Goal: Communication & Community: Answer question/provide support

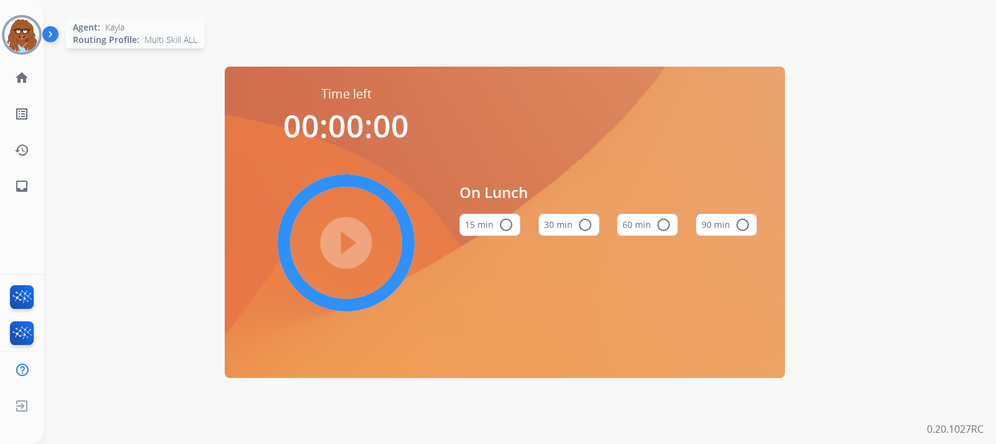
click at [19, 39] on img at bounding box center [21, 34] width 35 height 35
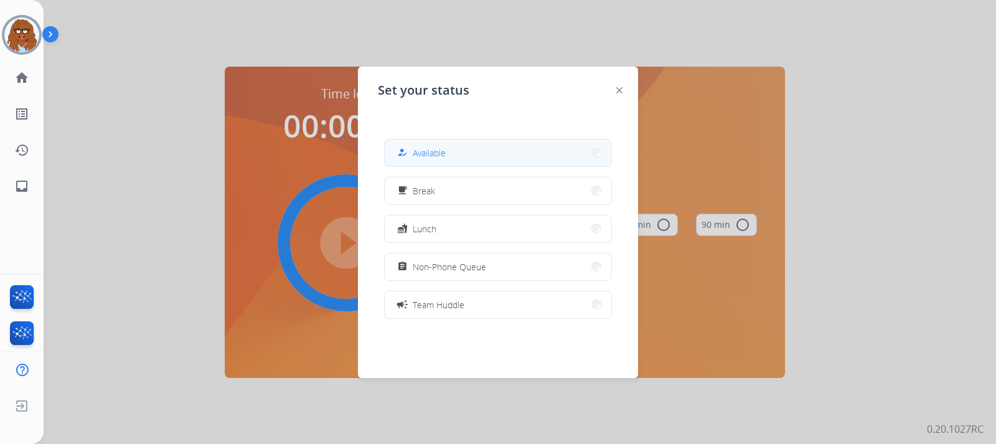
click at [432, 154] on span "Available" at bounding box center [429, 152] width 33 height 13
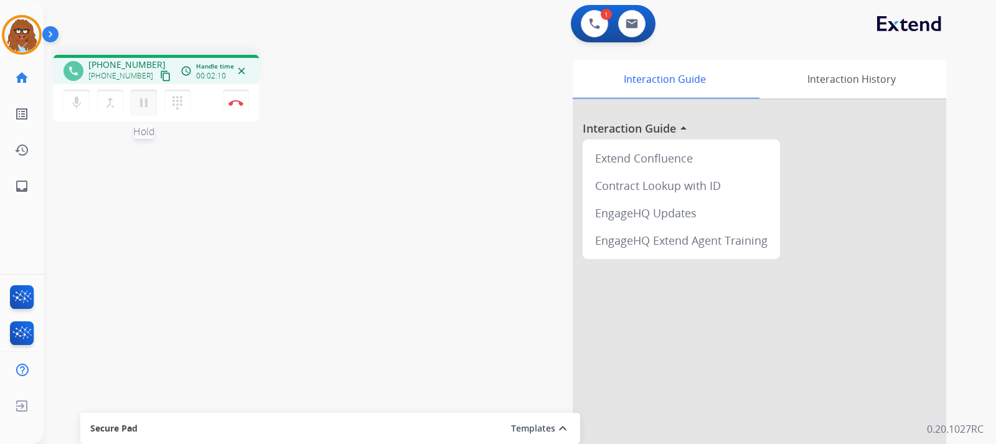
click at [143, 103] on mat-icon "pause" at bounding box center [143, 102] width 15 height 15
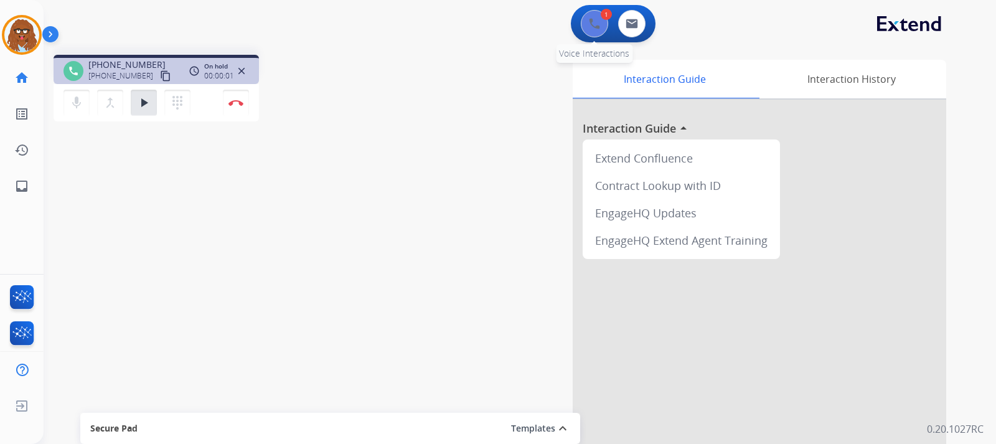
click at [594, 29] on img at bounding box center [594, 23] width 11 height 11
click at [595, 21] on img at bounding box center [594, 23] width 11 height 11
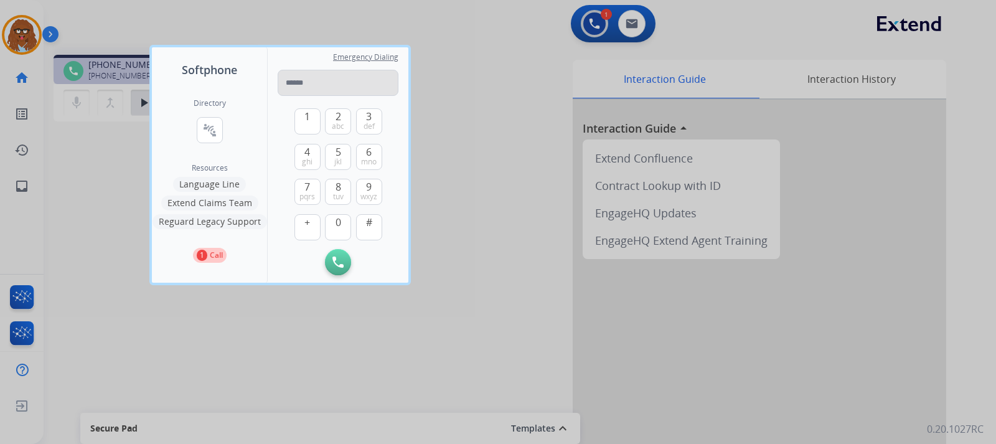
click at [395, 84] on input "tel" at bounding box center [338, 83] width 121 height 26
click at [390, 83] on input "tel" at bounding box center [338, 83] width 121 height 26
type input "**********"
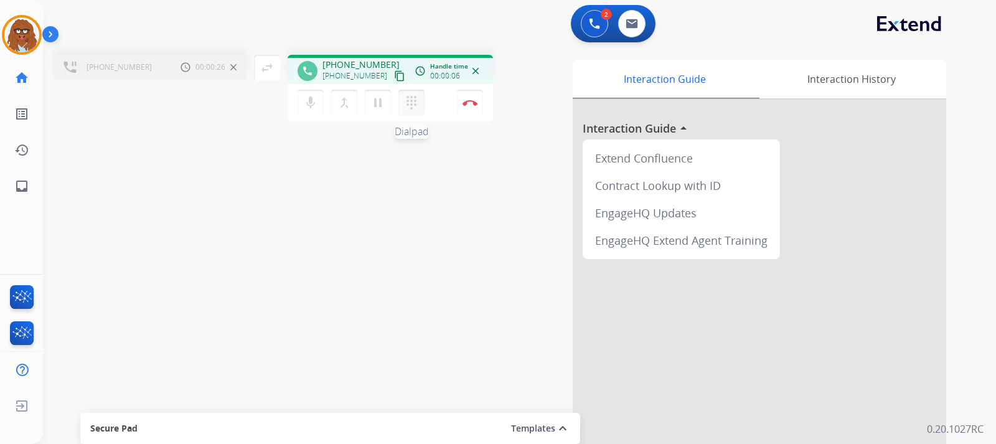
click at [404, 97] on button "dialpad Dialpad" at bounding box center [412, 103] width 26 height 26
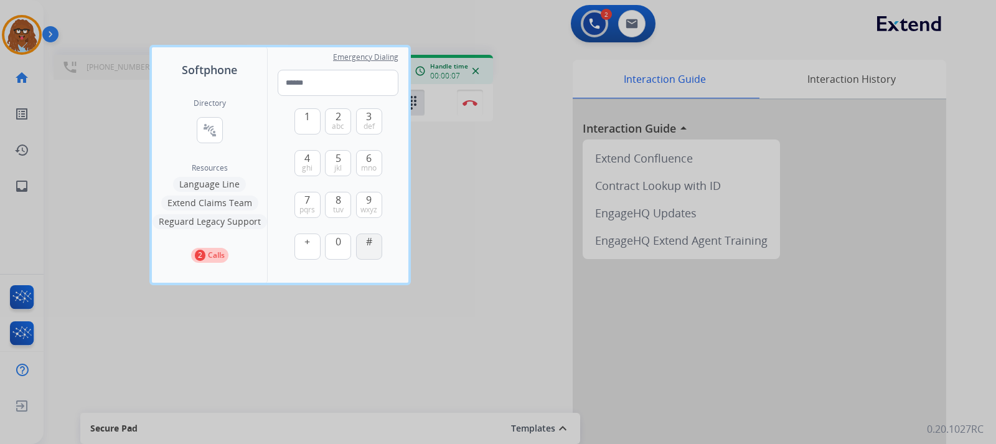
click at [372, 255] on button "#" at bounding box center [369, 247] width 26 height 26
type input "*"
click at [463, 199] on div at bounding box center [498, 222] width 996 height 444
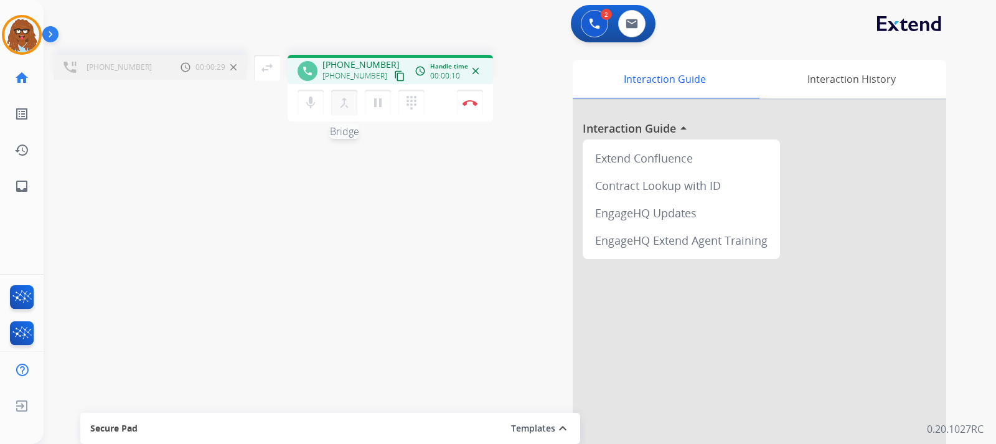
click at [354, 109] on button "merge_type Bridge" at bounding box center [344, 103] width 26 height 26
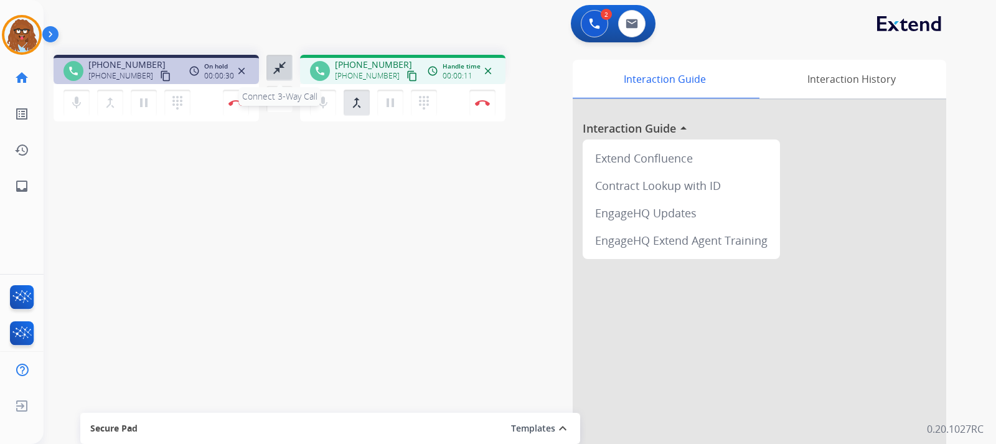
click at [273, 62] on mat-icon "close_fullscreen" at bounding box center [279, 67] width 15 height 15
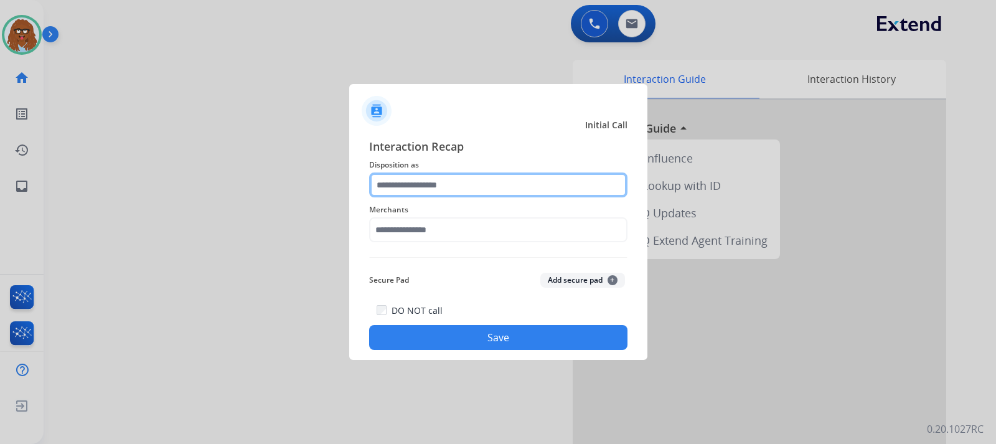
click at [487, 186] on input "text" at bounding box center [498, 185] width 258 height 25
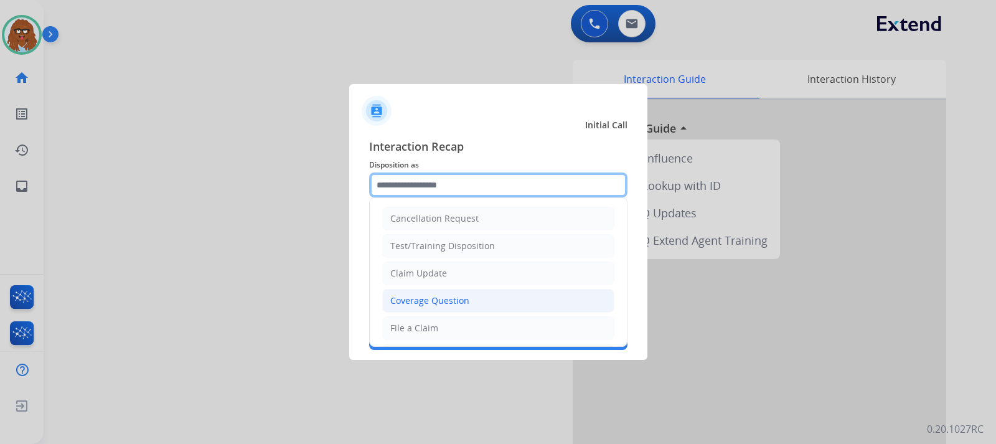
scroll to position [187, 0]
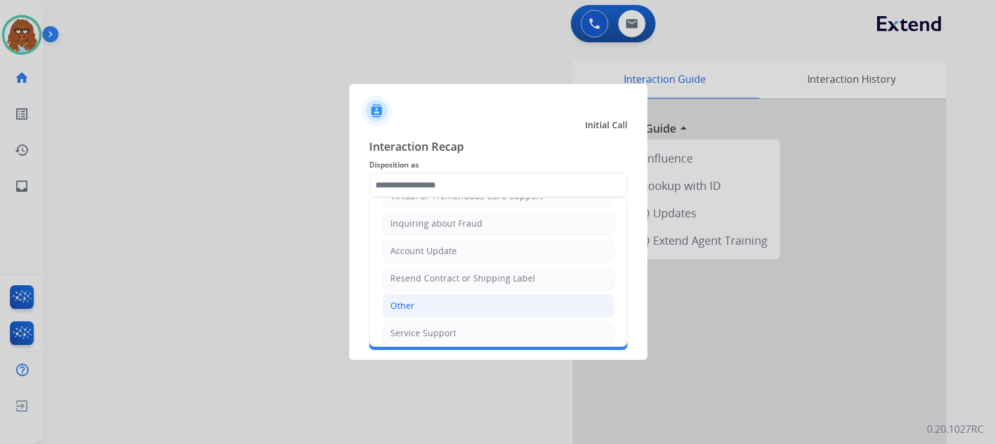
click at [451, 300] on li "Other" at bounding box center [498, 306] width 232 height 24
type input "*****"
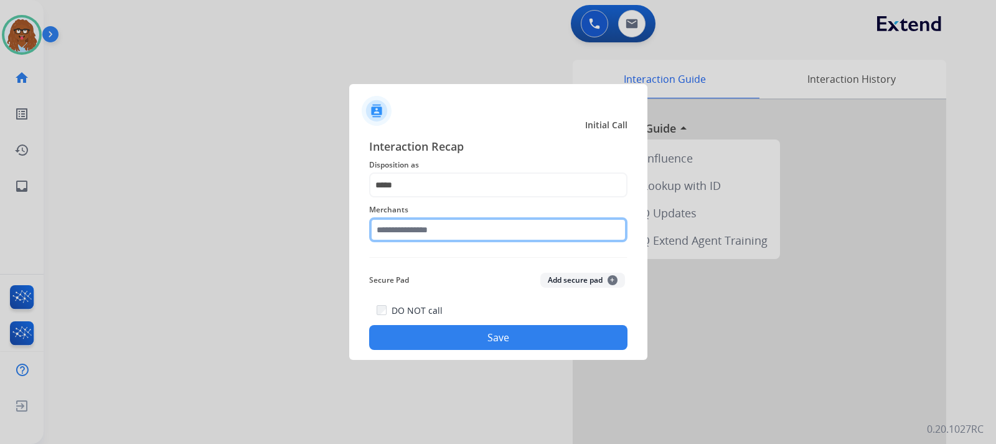
click at [440, 227] on input "text" at bounding box center [498, 229] width 258 height 25
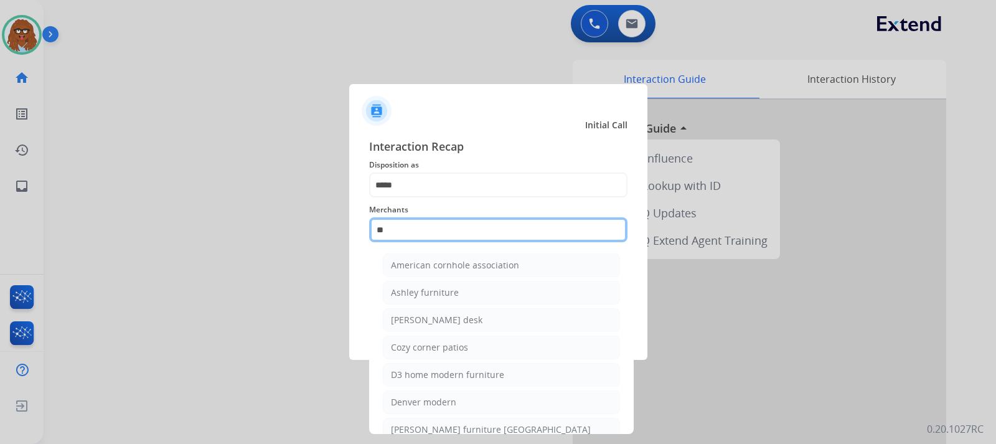
type input "*"
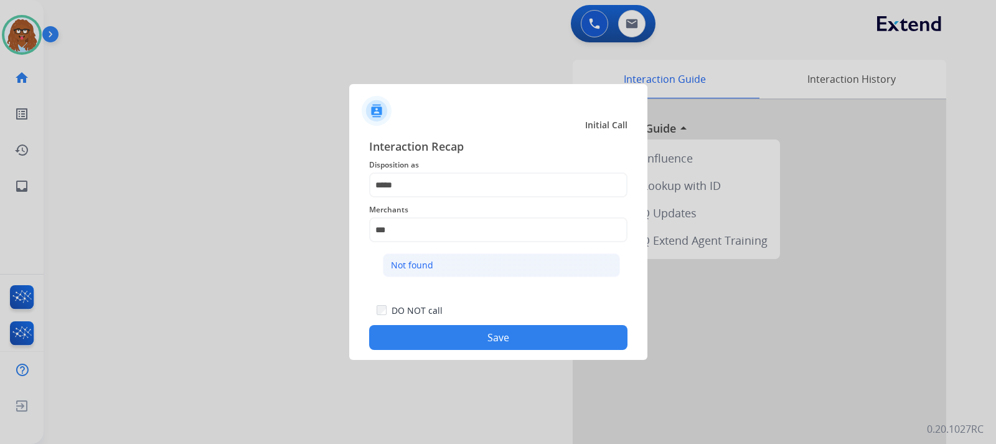
click at [441, 258] on li "Not found" at bounding box center [501, 265] width 237 height 24
type input "*********"
click at [544, 343] on button "Save" at bounding box center [498, 337] width 258 height 25
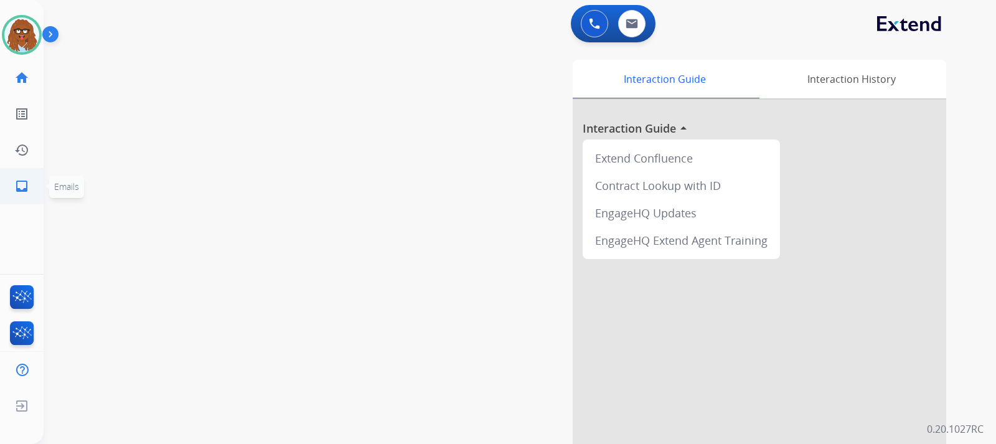
click at [18, 185] on mat-icon "inbox" at bounding box center [21, 186] width 15 height 15
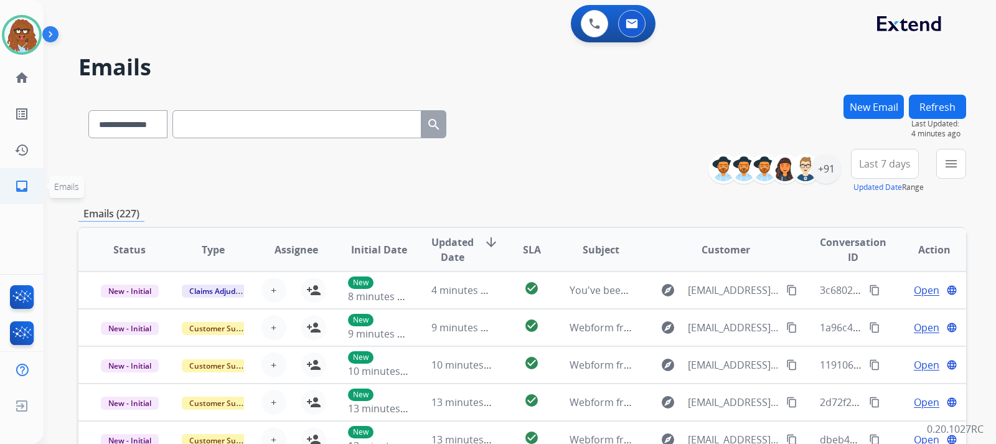
click at [35, 187] on link "inbox Emails" at bounding box center [21, 186] width 35 height 35
click at [955, 156] on mat-icon "menu" at bounding box center [951, 163] width 15 height 15
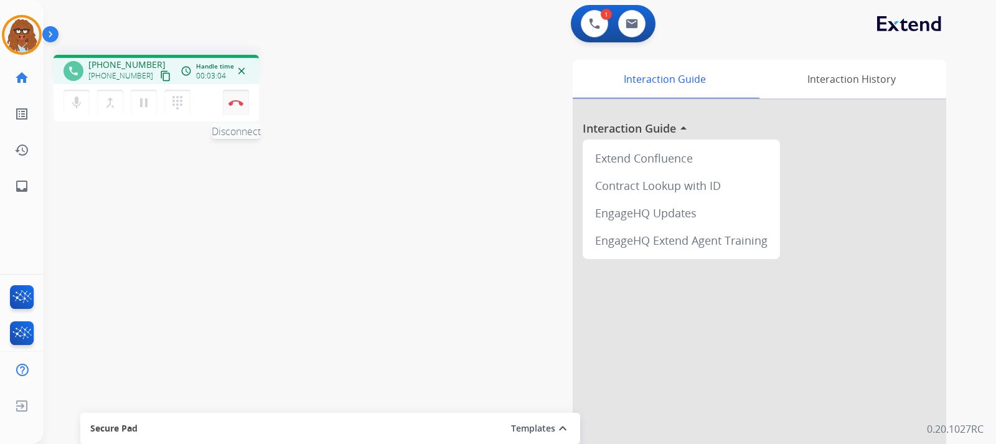
click at [235, 105] on img at bounding box center [236, 103] width 15 height 6
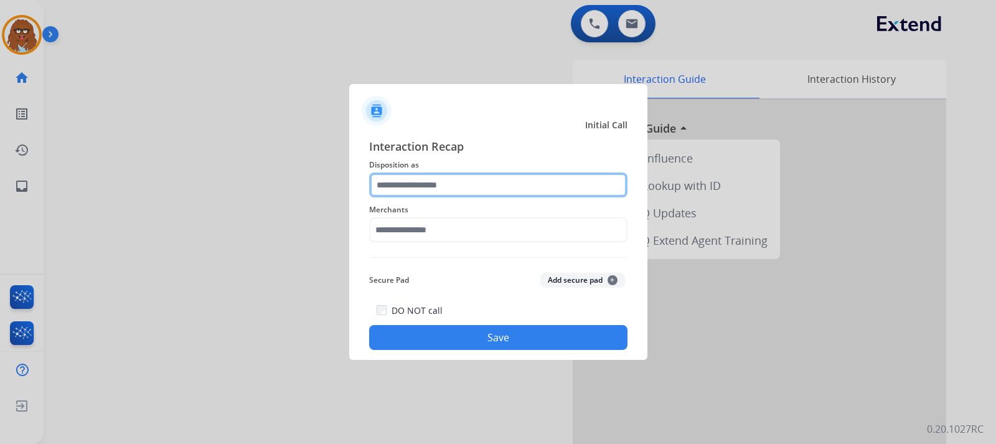
click at [453, 182] on input "text" at bounding box center [498, 185] width 258 height 25
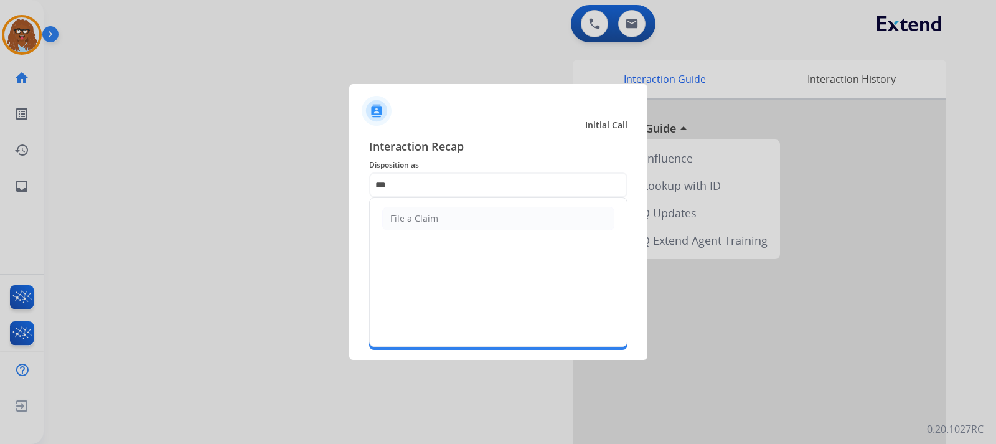
click at [422, 233] on ul "File a Claim" at bounding box center [498, 218] width 257 height 41
click at [423, 223] on div "File a Claim" at bounding box center [414, 218] width 48 height 12
type input "**********"
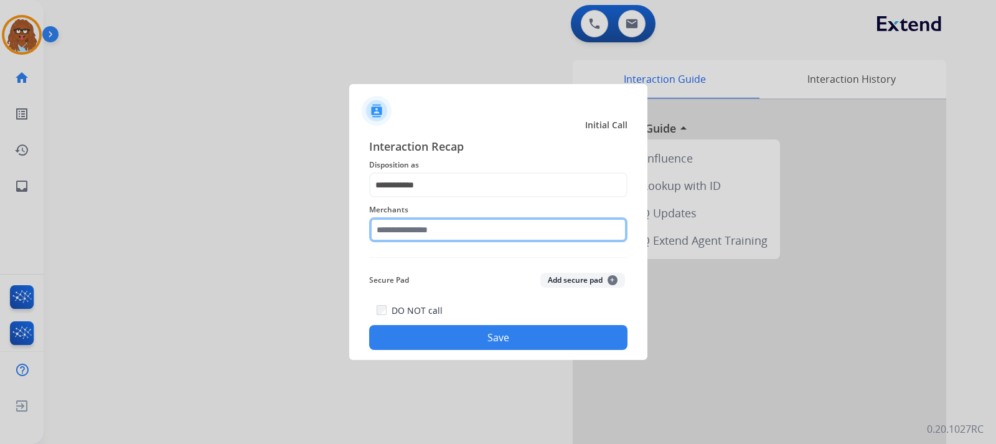
click at [428, 230] on input "text" at bounding box center [498, 229] width 258 height 25
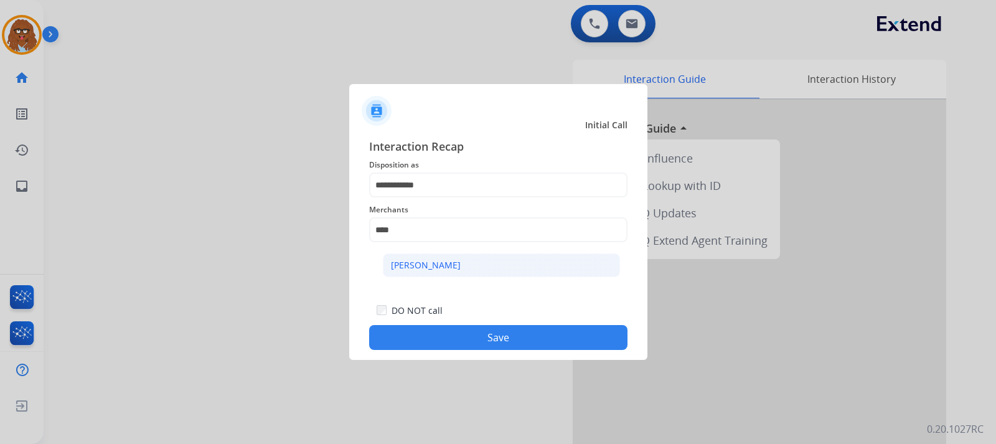
click at [422, 257] on li "[PERSON_NAME]" at bounding box center [501, 265] width 237 height 24
type input "****"
click at [506, 344] on button "Save" at bounding box center [498, 337] width 258 height 25
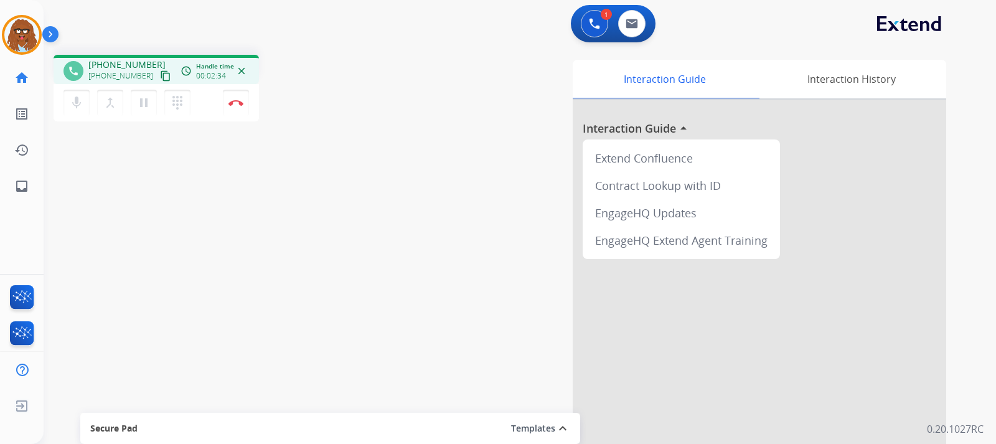
click at [160, 75] on mat-icon "content_copy" at bounding box center [165, 75] width 11 height 11
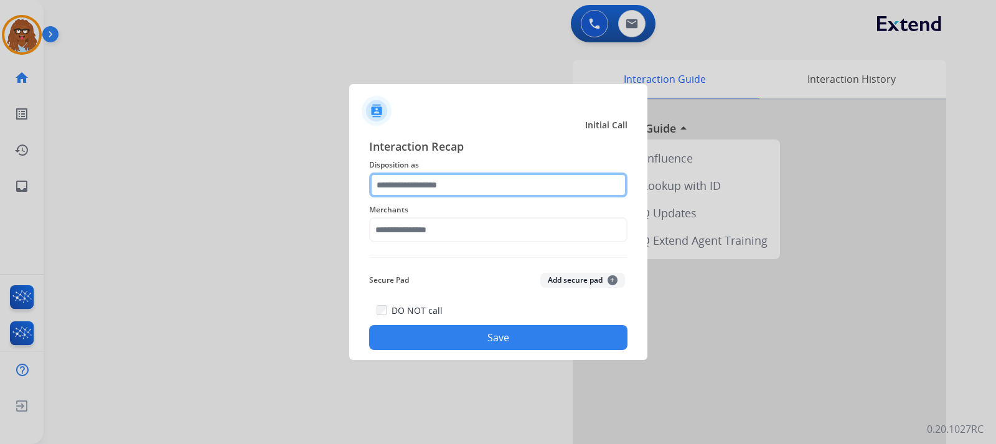
click at [420, 181] on input "text" at bounding box center [498, 185] width 258 height 25
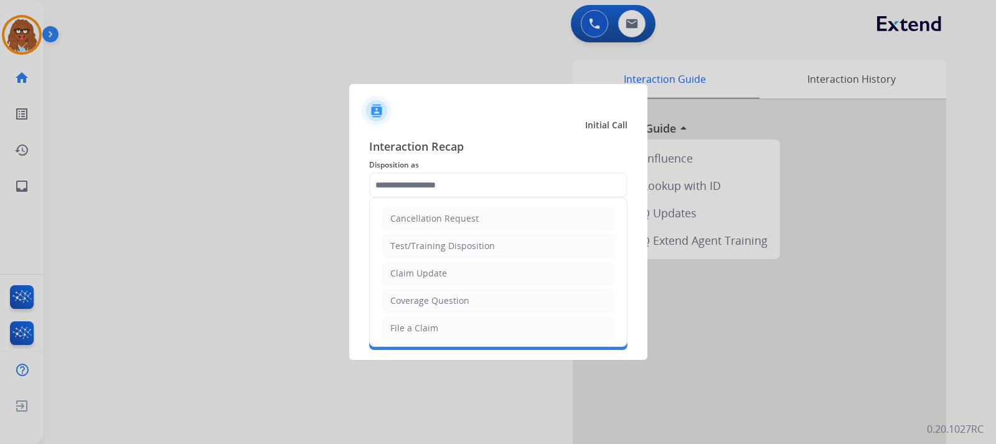
drag, startPoint x: 412, startPoint y: 326, endPoint x: 415, endPoint y: 284, distance: 42.5
click at [410, 326] on div "File a Claim" at bounding box center [414, 328] width 48 height 12
type input "**********"
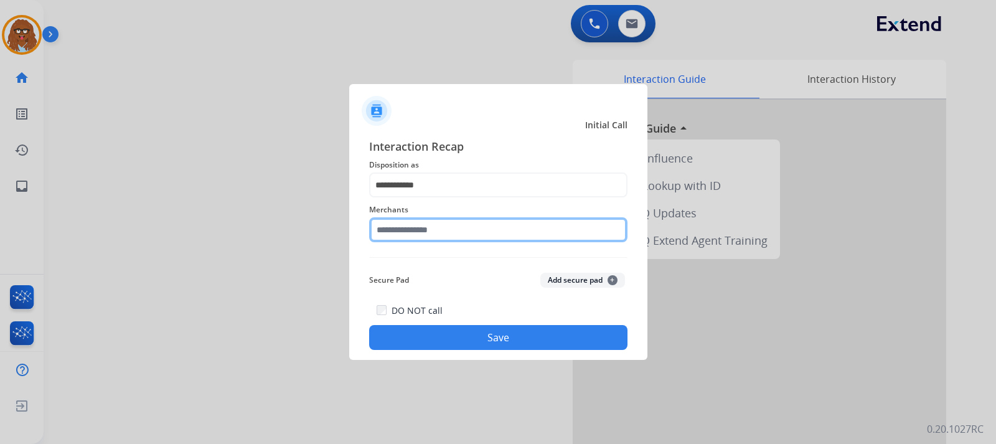
click at [423, 236] on input "text" at bounding box center [498, 229] width 258 height 25
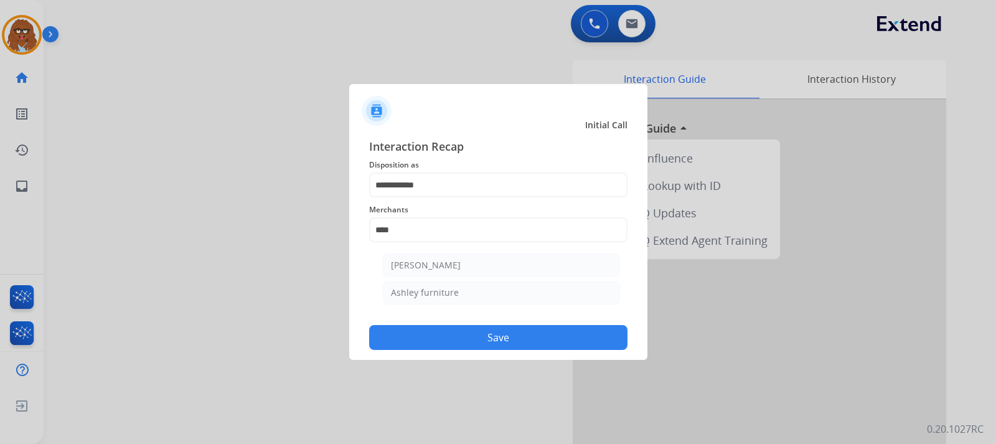
click at [430, 290] on div "Ashley furniture" at bounding box center [425, 292] width 68 height 12
type input "**********"
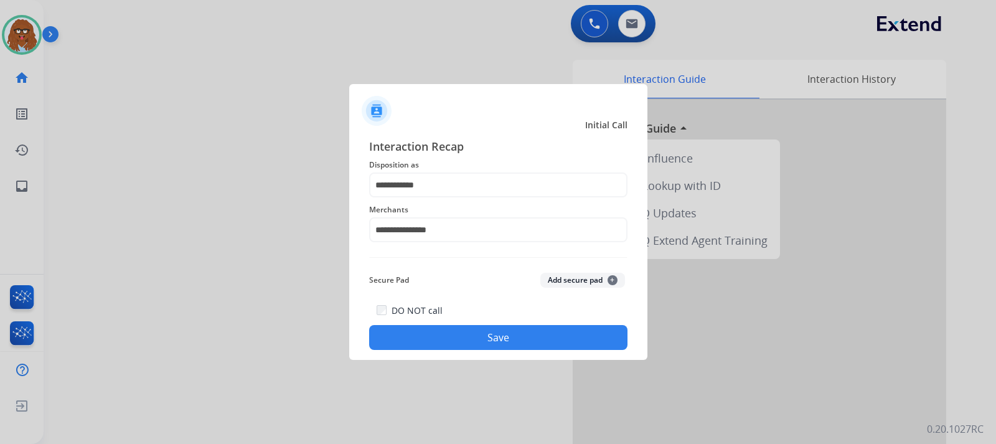
click at [410, 343] on button "Save" at bounding box center [498, 337] width 258 height 25
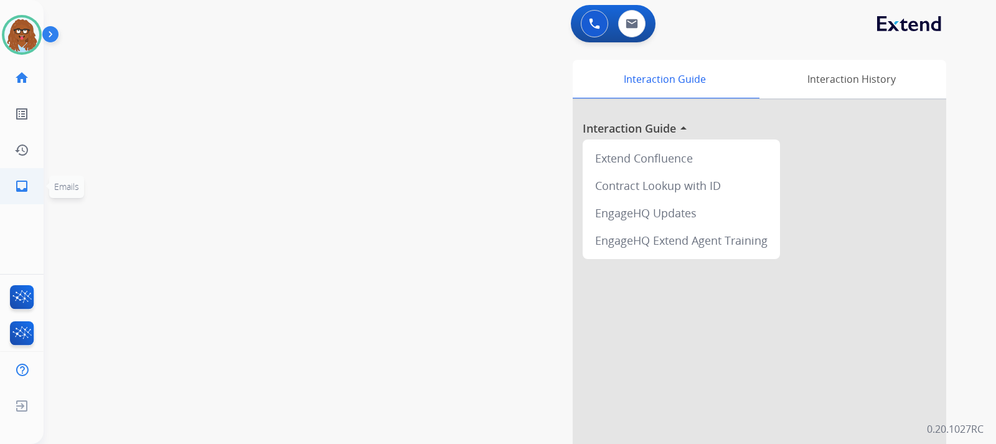
click at [17, 187] on mat-icon "inbox" at bounding box center [21, 186] width 15 height 15
select select "**********"
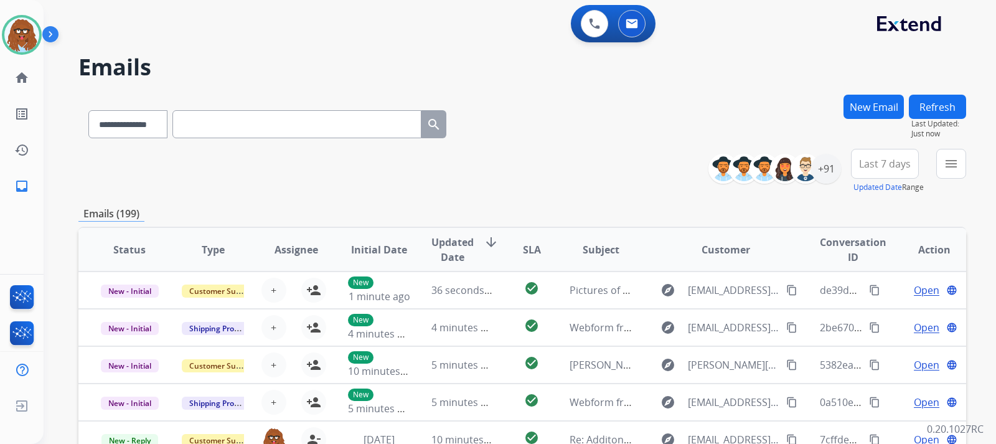
click at [880, 108] on button "New Email" at bounding box center [874, 107] width 60 height 24
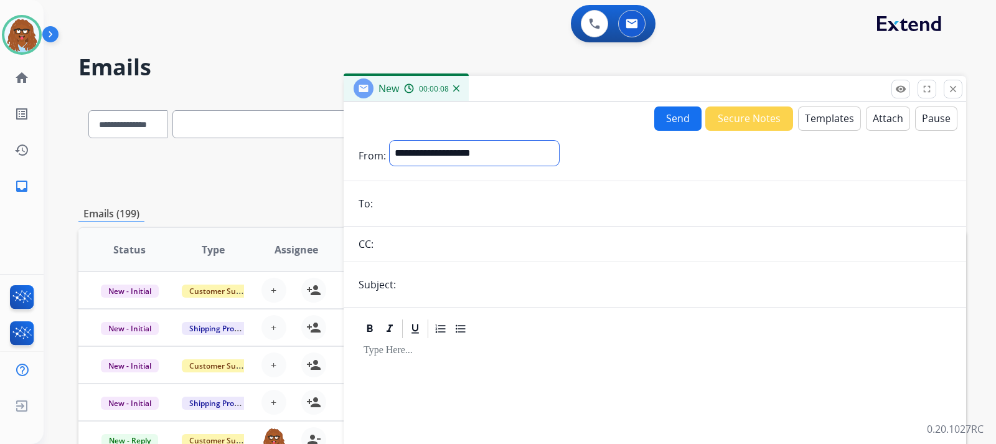
click at [512, 162] on select "**********" at bounding box center [474, 153] width 169 height 25
select select "**********"
click at [390, 141] on select "**********" at bounding box center [474, 153] width 169 height 25
drag, startPoint x: 379, startPoint y: 199, endPoint x: 394, endPoint y: 210, distance: 18.7
drag, startPoint x: 394, startPoint y: 210, endPoint x: 559, endPoint y: 214, distance: 165.1
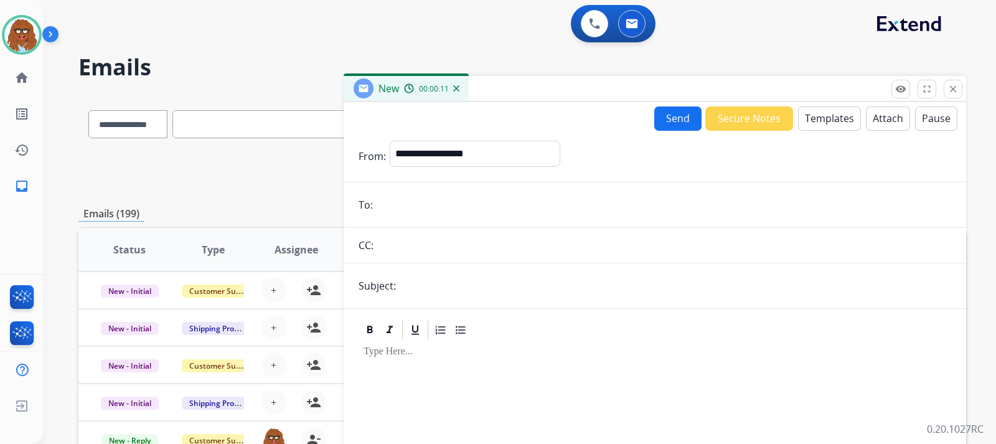
click at [559, 214] on input "email" at bounding box center [664, 204] width 575 height 25
paste input "**********"
type input "**********"
click at [444, 296] on input "text" at bounding box center [676, 285] width 552 height 25
type input "**********"
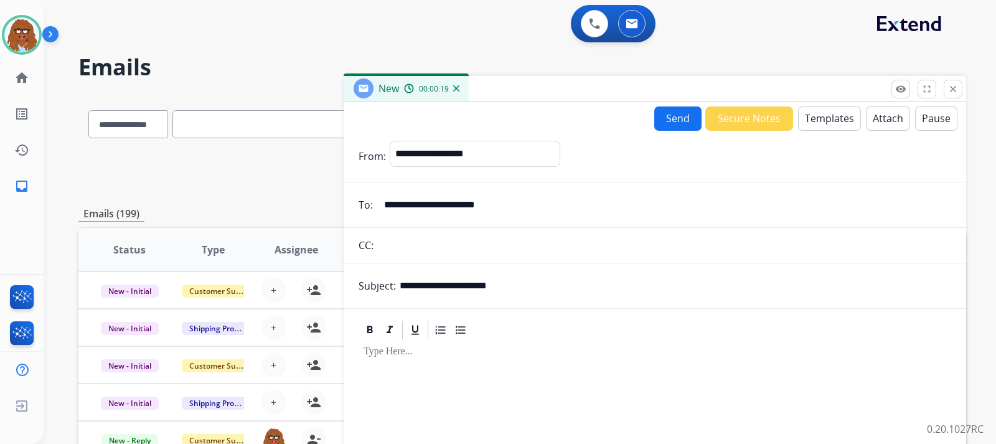
click at [833, 121] on button "Templates" at bounding box center [829, 118] width 63 height 24
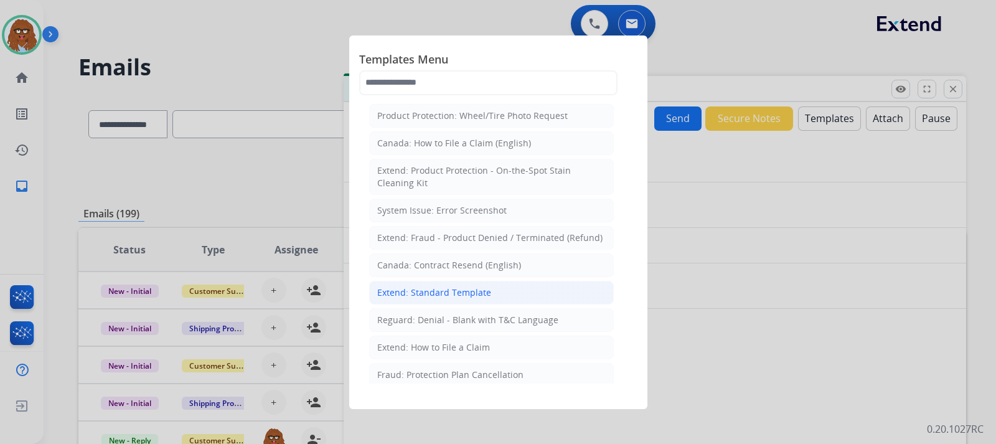
click at [480, 295] on div "Extend: Standard Template" at bounding box center [434, 292] width 114 height 12
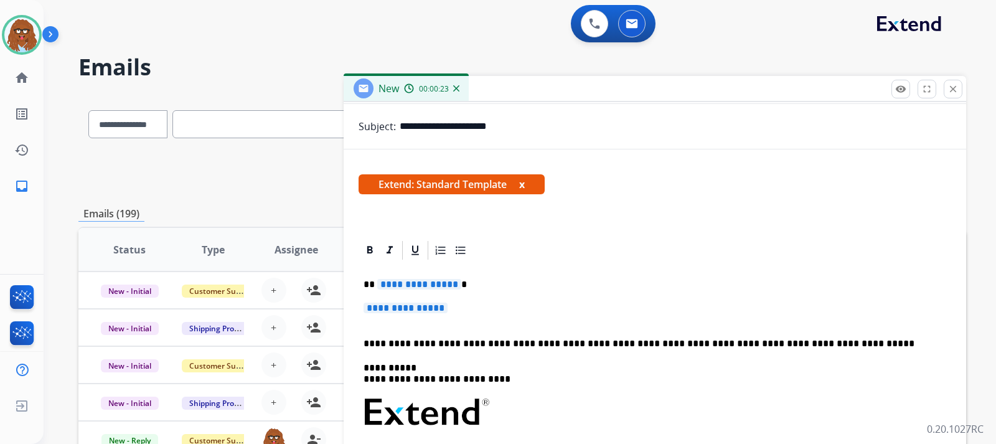
scroll to position [187, 0]
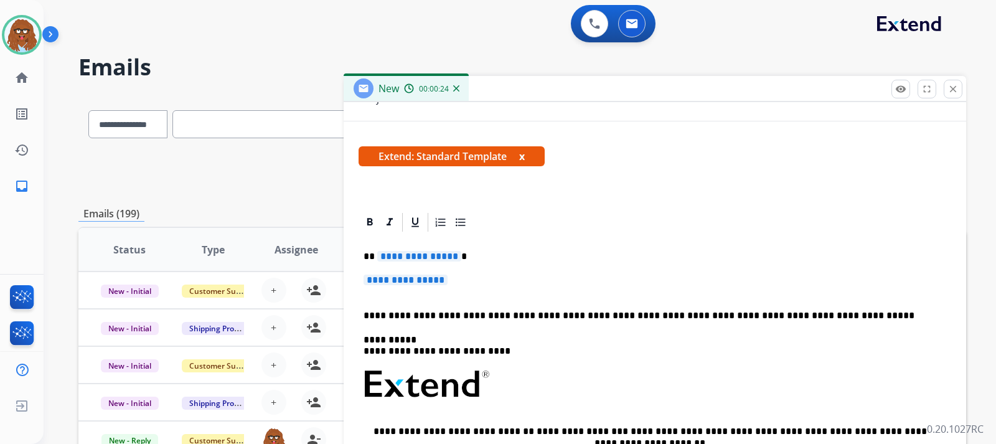
click at [494, 285] on p "**********" at bounding box center [655, 286] width 583 height 23
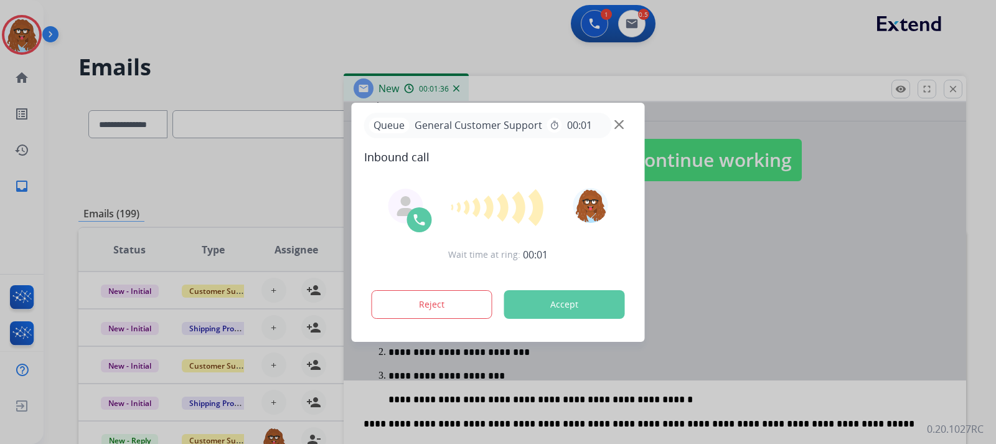
click at [620, 123] on img at bounding box center [619, 124] width 9 height 9
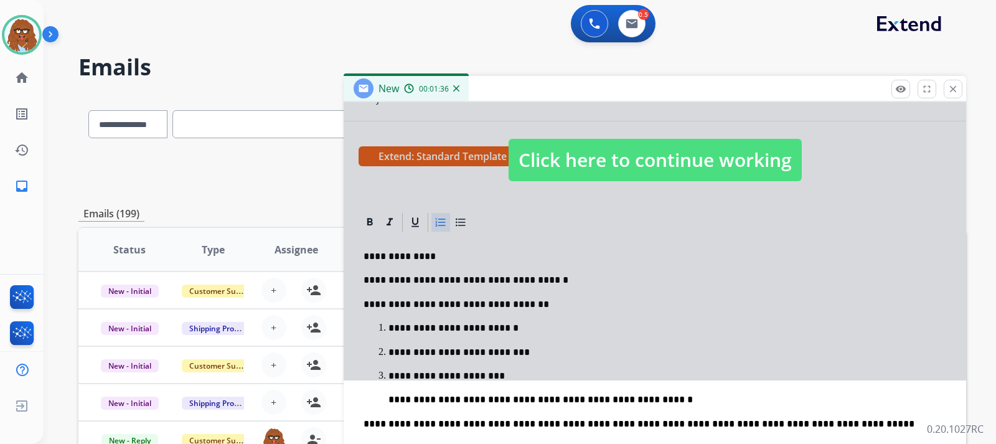
click at [635, 400] on p "**********" at bounding box center [663, 399] width 548 height 11
click at [633, 151] on span "Click here to continue working" at bounding box center [655, 160] width 293 height 42
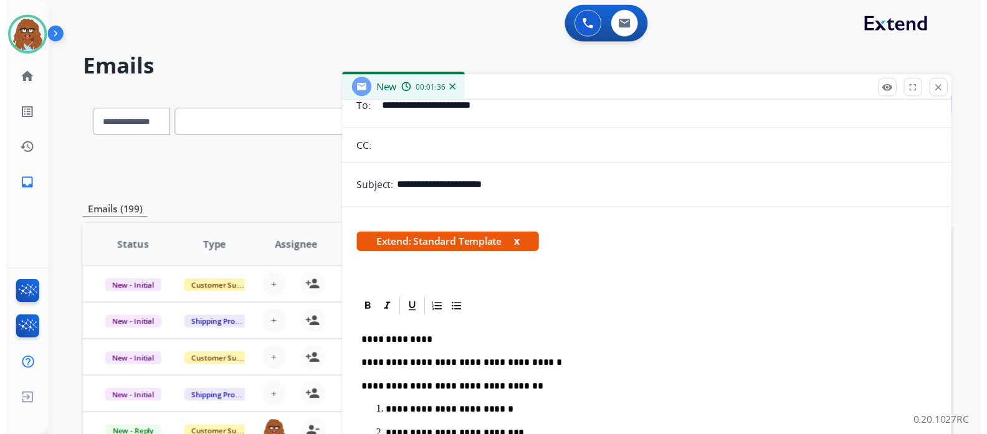
scroll to position [0, 0]
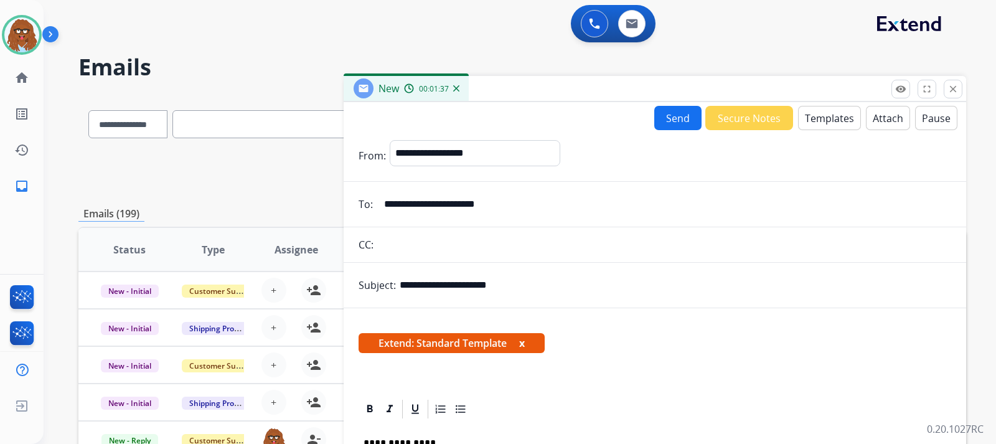
click at [679, 128] on button "Send" at bounding box center [678, 118] width 47 height 24
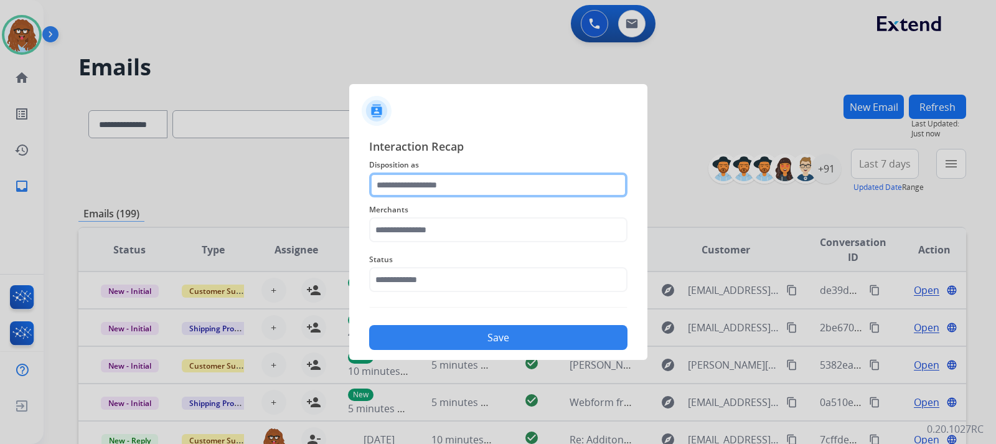
click at [498, 182] on input "text" at bounding box center [498, 185] width 258 height 25
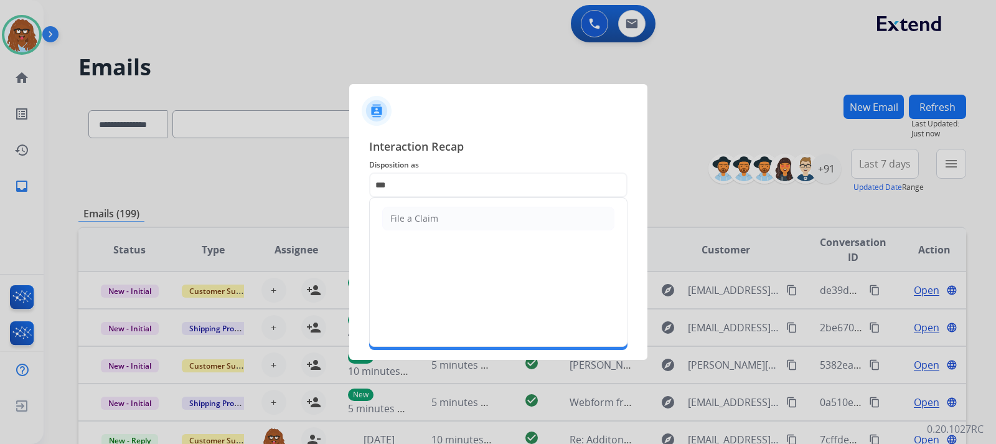
click at [443, 215] on li "File a Claim" at bounding box center [498, 219] width 232 height 24
type input "**********"
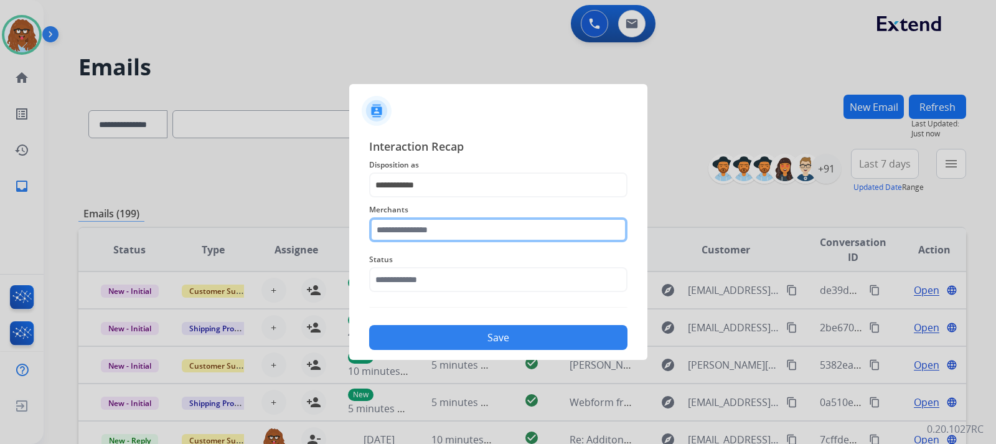
click at [443, 233] on input "text" at bounding box center [498, 229] width 258 height 25
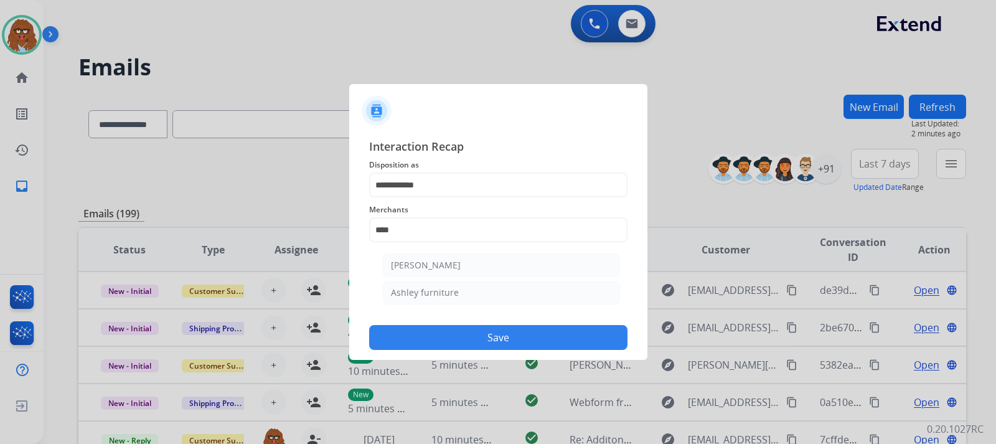
drag, startPoint x: 443, startPoint y: 293, endPoint x: 440, endPoint y: 286, distance: 7.8
click at [443, 294] on div "Ashley furniture" at bounding box center [425, 292] width 68 height 12
type input "**********"
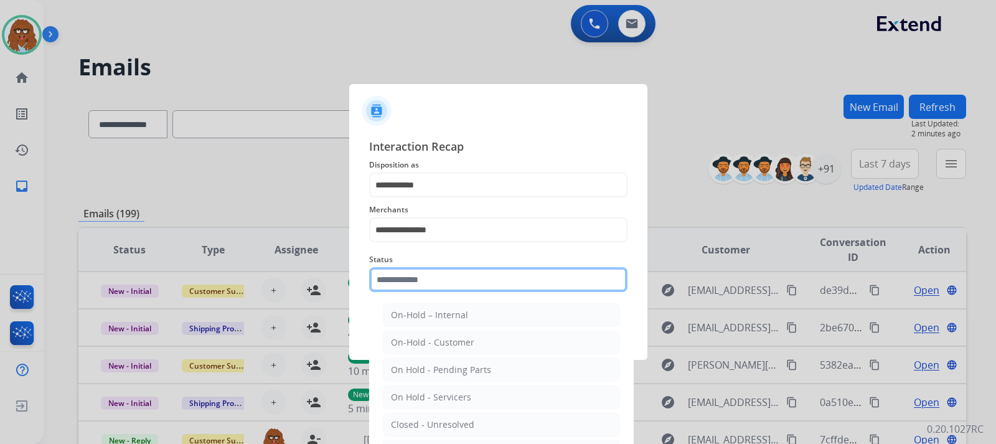
click at [440, 280] on input "text" at bounding box center [498, 279] width 258 height 25
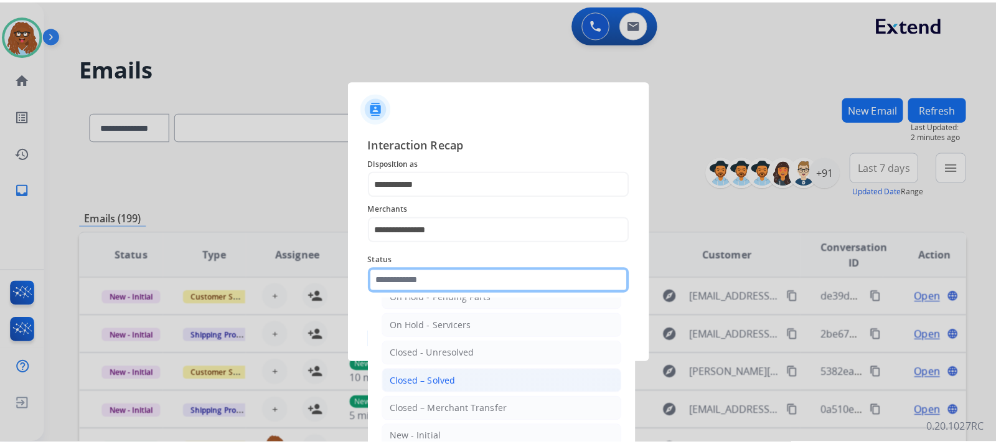
scroll to position [75, 0]
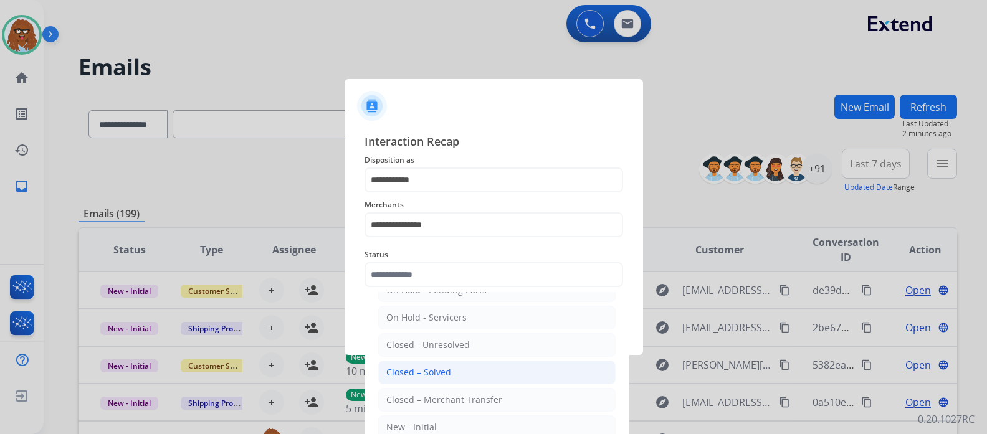
click at [446, 370] on div "Closed – Solved" at bounding box center [418, 372] width 65 height 12
type input "**********"
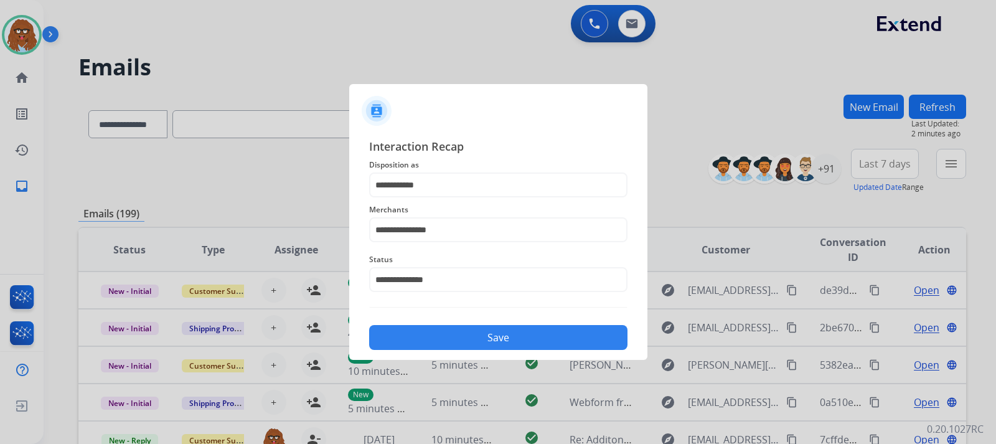
click at [466, 330] on button "Save" at bounding box center [498, 337] width 258 height 25
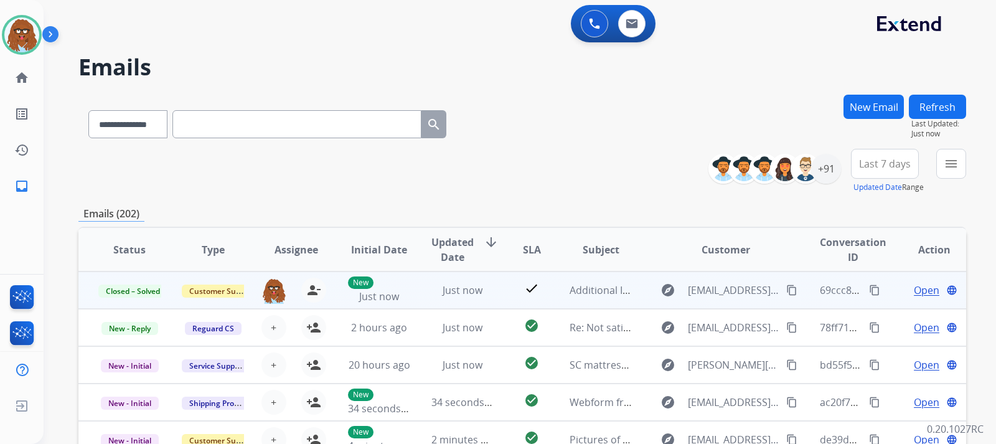
click at [869, 290] on mat-icon "content_copy" at bounding box center [874, 290] width 11 height 11
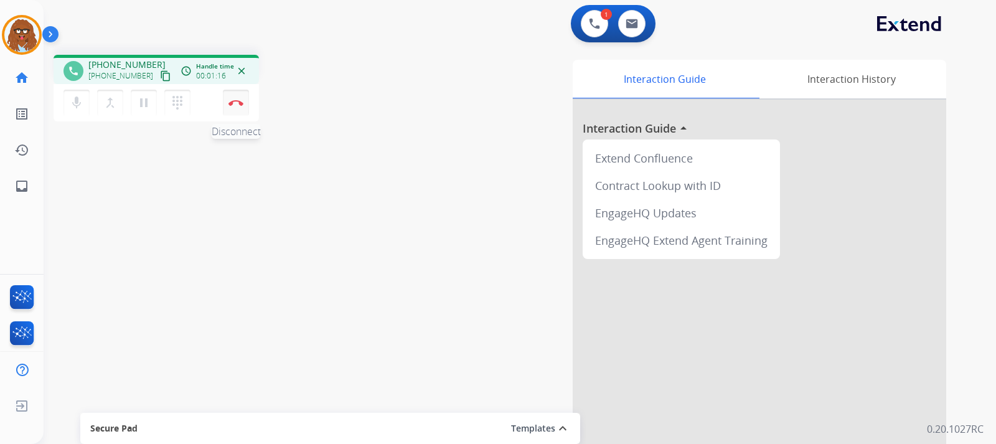
click at [234, 96] on button "Disconnect" at bounding box center [236, 103] width 26 height 26
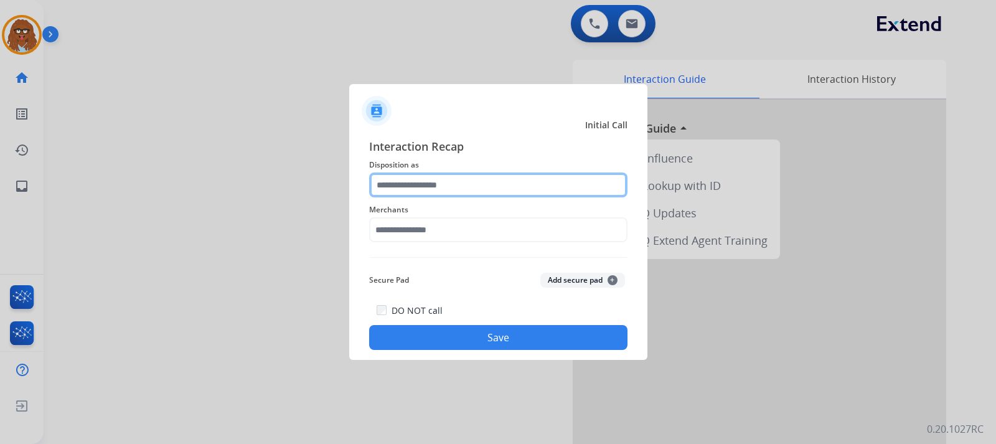
click at [408, 196] on input "text" at bounding box center [498, 185] width 258 height 25
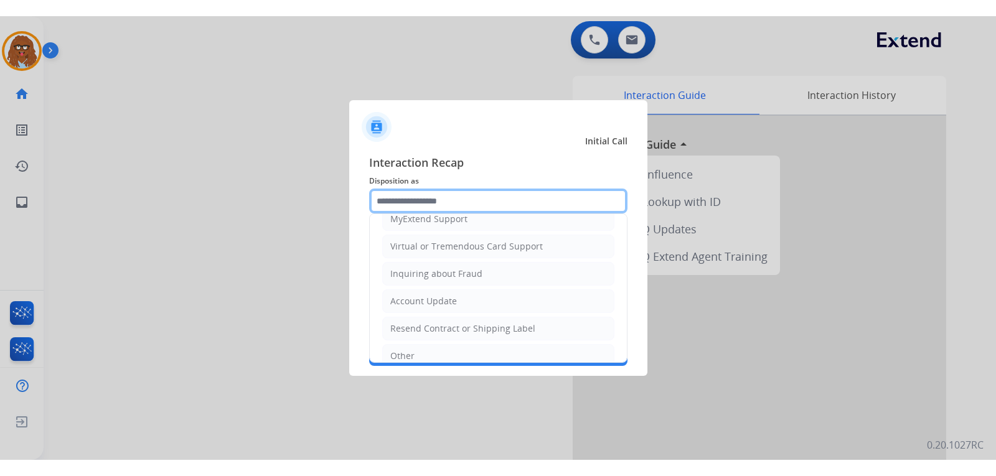
scroll to position [194, 0]
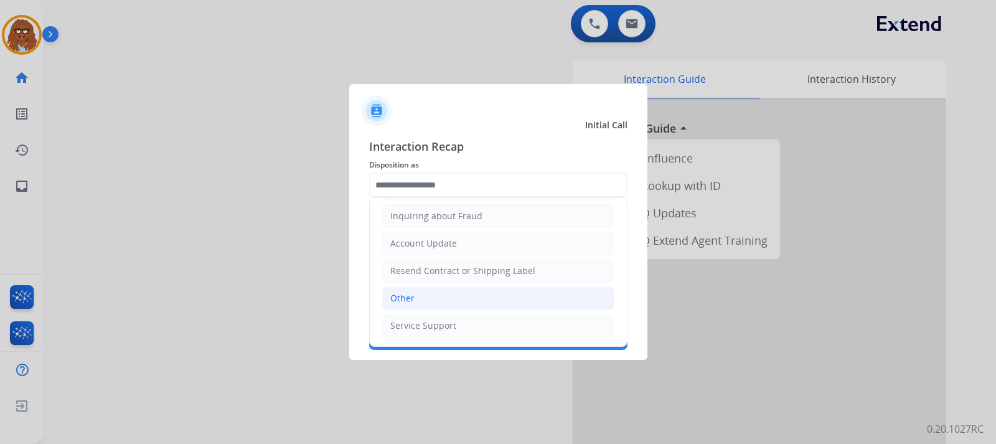
click at [424, 302] on li "Other" at bounding box center [498, 298] width 232 height 24
type input "*****"
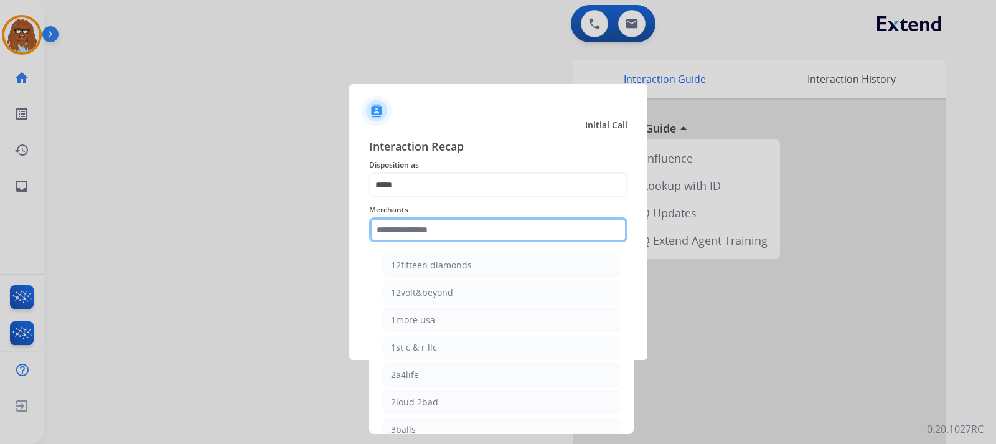
click at [458, 227] on input "text" at bounding box center [498, 229] width 258 height 25
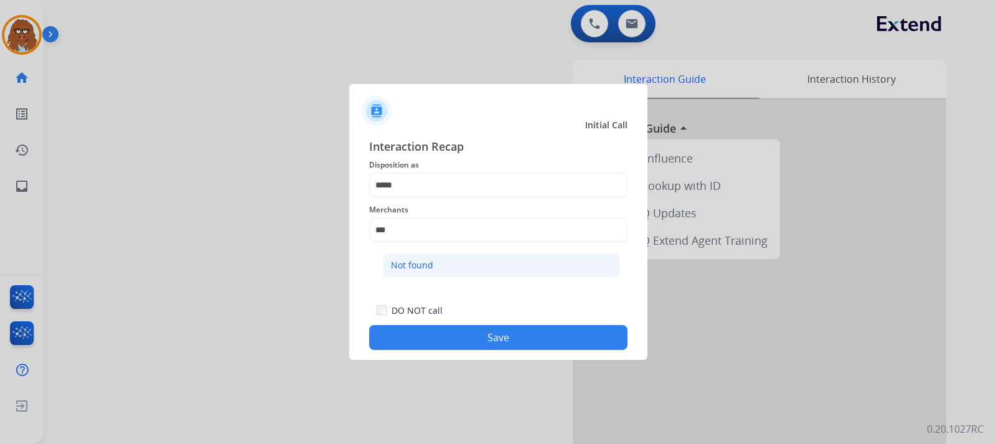
click at [461, 257] on li "Not found" at bounding box center [501, 265] width 237 height 24
type input "*********"
click at [504, 334] on button "Save" at bounding box center [498, 337] width 258 height 25
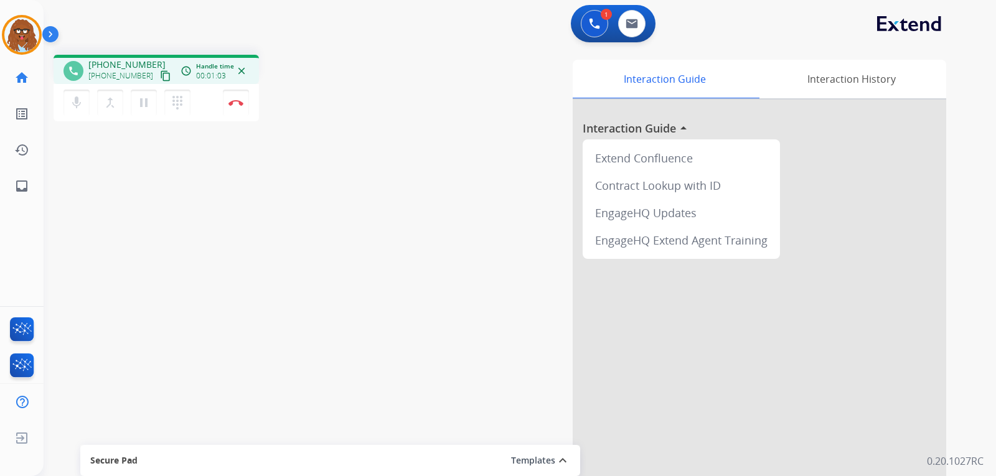
click at [797, 351] on div at bounding box center [760, 332] width 374 height 465
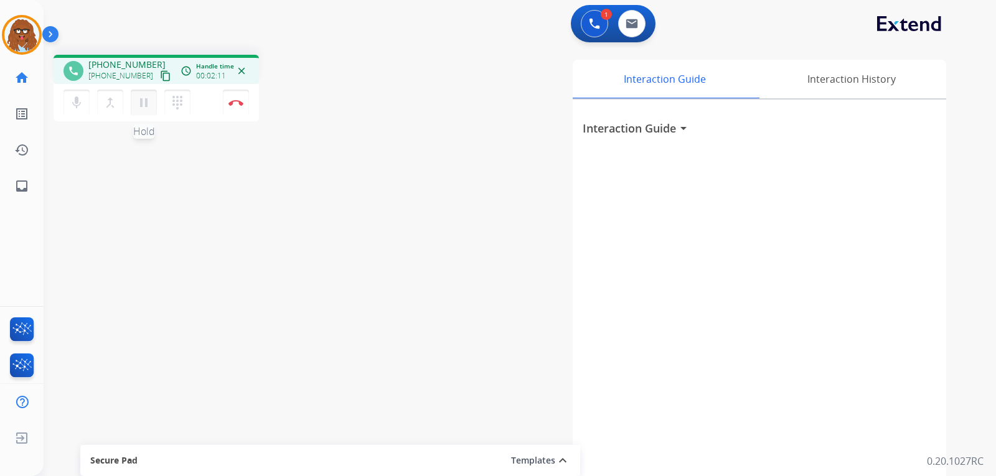
click at [152, 103] on button "pause Hold" at bounding box center [144, 103] width 26 height 26
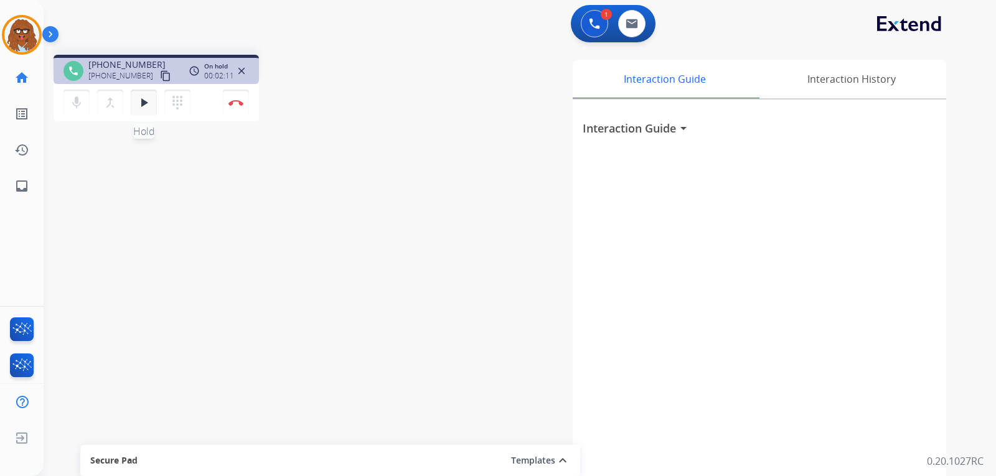
click at [142, 95] on button "play_arrow Hold" at bounding box center [144, 103] width 26 height 26
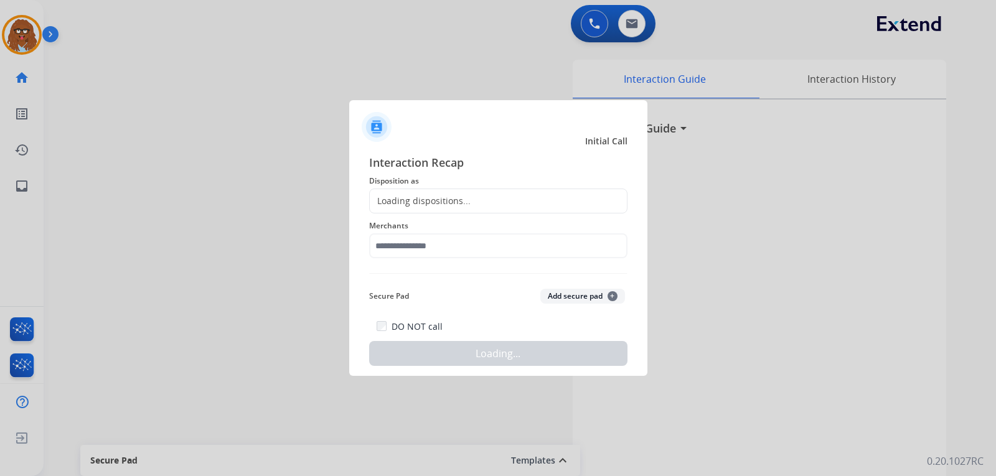
click at [235, 107] on div at bounding box center [498, 238] width 996 height 476
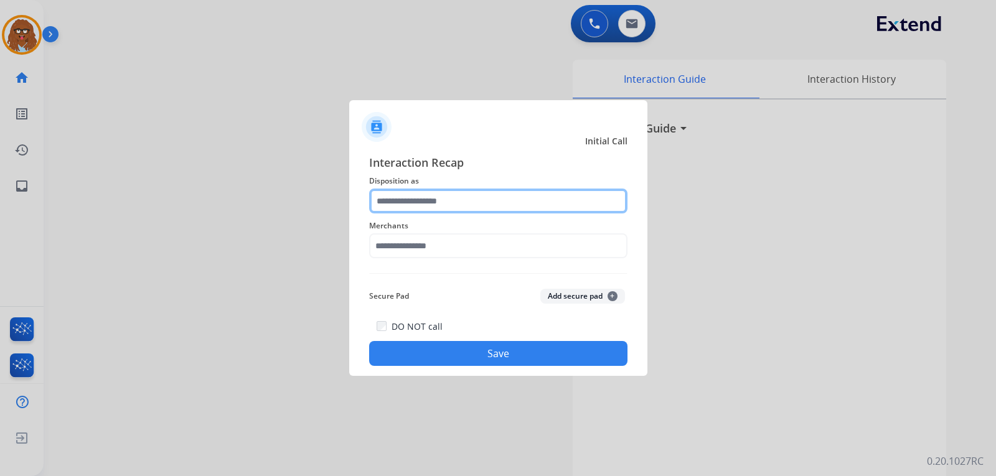
click at [433, 199] on input "text" at bounding box center [498, 201] width 258 height 25
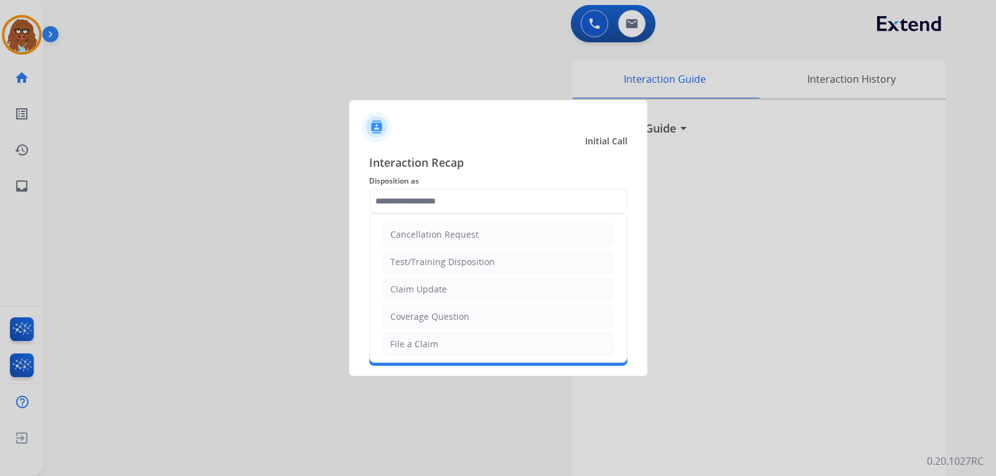
drag, startPoint x: 417, startPoint y: 343, endPoint x: 440, endPoint y: 290, distance: 58.6
click at [417, 343] on div "File a Claim" at bounding box center [414, 344] width 48 height 12
type input "**********"
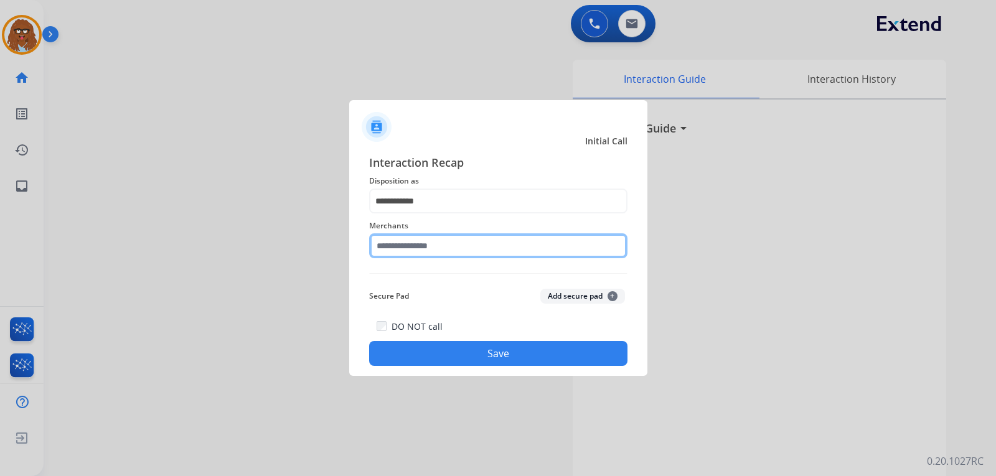
click at [442, 241] on input "text" at bounding box center [498, 246] width 258 height 25
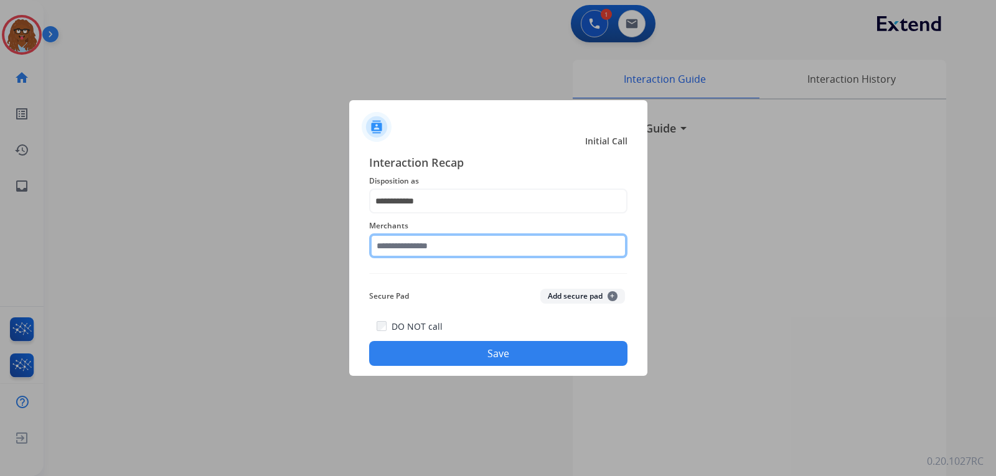
click at [417, 240] on input "text" at bounding box center [498, 246] width 258 height 25
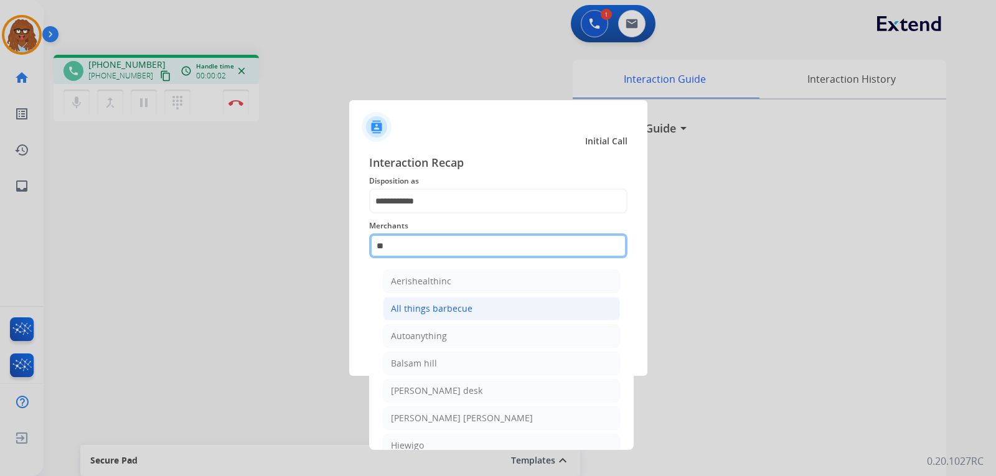
type input "*"
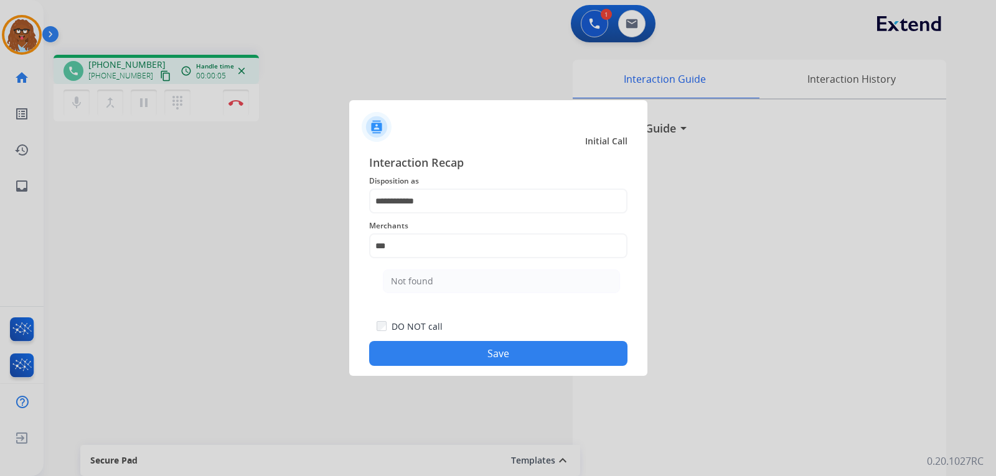
click at [438, 268] on ul "Not found" at bounding box center [501, 284] width 245 height 42
drag, startPoint x: 439, startPoint y: 274, endPoint x: 486, endPoint y: 316, distance: 63.5
click at [440, 275] on li "Not found" at bounding box center [501, 282] width 237 height 24
type input "*********"
click at [509, 346] on button "Save" at bounding box center [498, 353] width 258 height 25
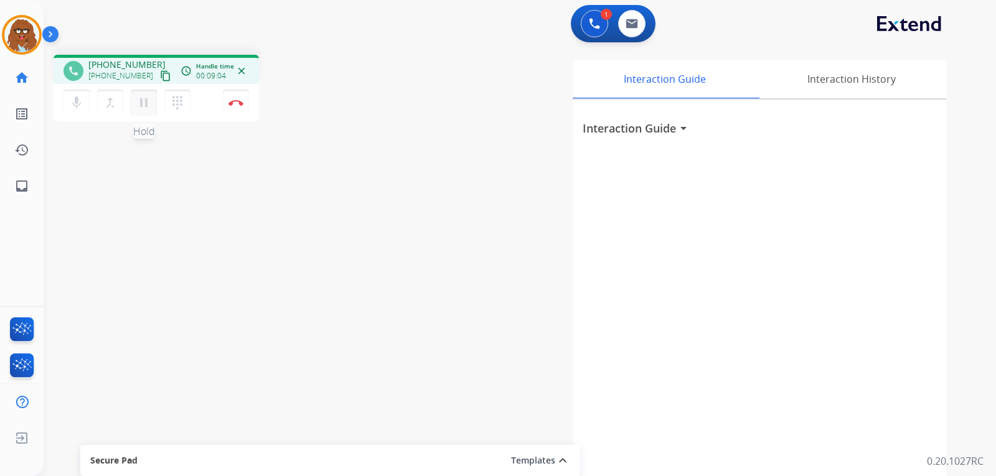
click at [146, 108] on mat-icon "pause" at bounding box center [143, 102] width 15 height 15
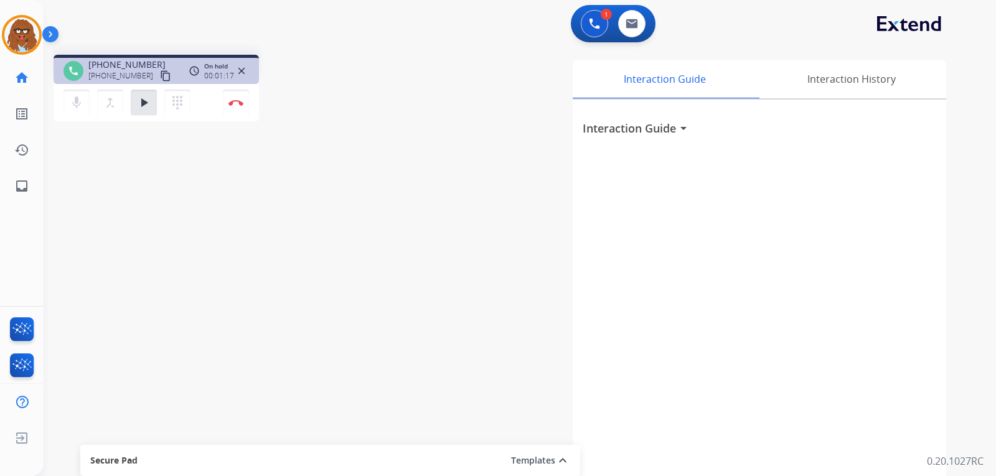
click at [131, 90] on button "play_arrow Hold" at bounding box center [144, 103] width 26 height 26
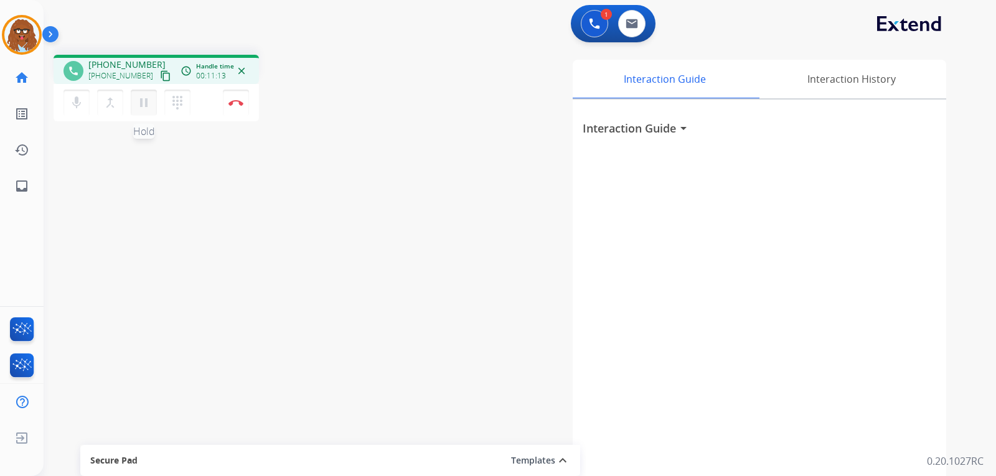
click at [149, 113] on button "pause Hold" at bounding box center [144, 103] width 26 height 26
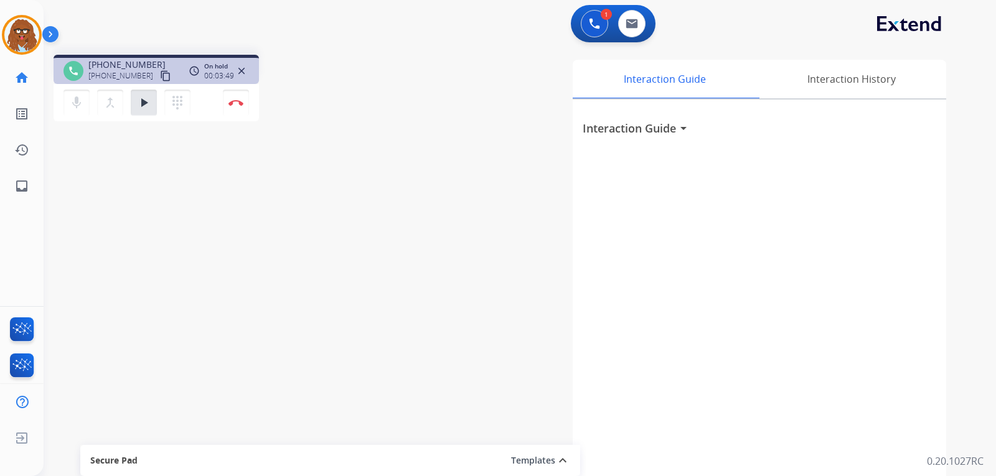
click at [131, 90] on button "play_arrow Hold" at bounding box center [144, 103] width 26 height 26
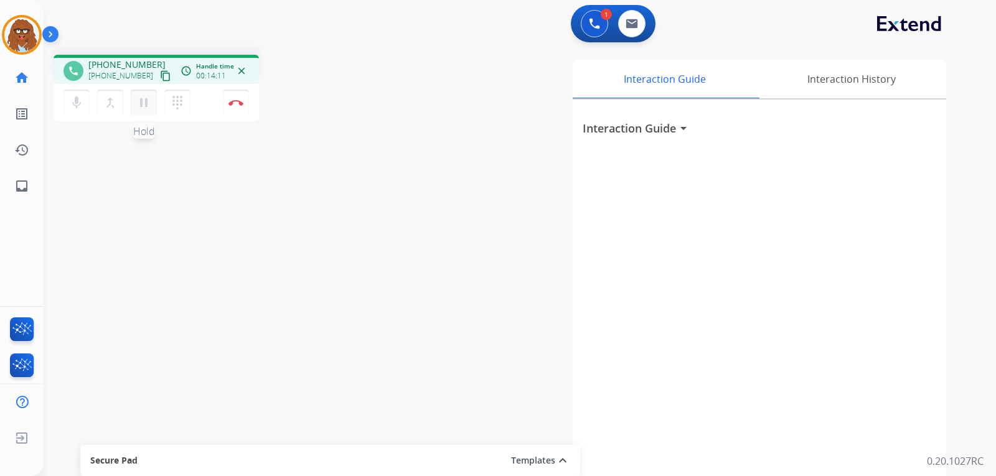
click at [142, 105] on mat-icon "pause" at bounding box center [143, 102] width 15 height 15
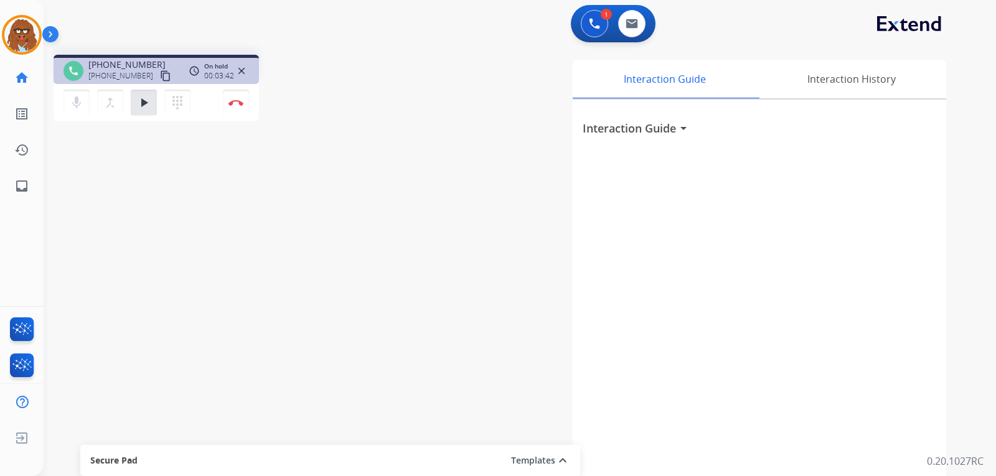
click at [160, 76] on mat-icon "content_copy" at bounding box center [165, 75] width 11 height 11
click at [143, 116] on div "mic Mute merge_type Bridge play_arrow Hold dialpad Dialpad Disconnect" at bounding box center [157, 102] width 206 height 37
click at [143, 109] on mat-icon "play_arrow" at bounding box center [143, 102] width 15 height 15
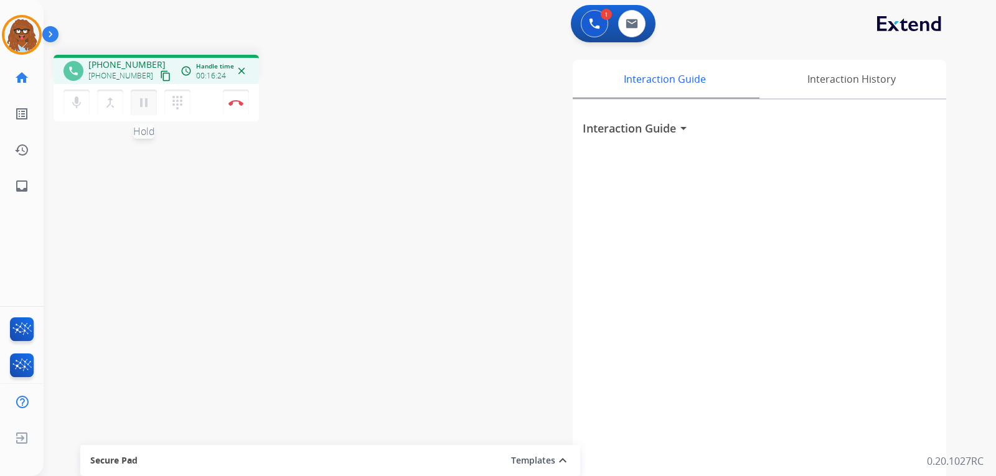
click at [148, 109] on mat-icon "pause" at bounding box center [143, 102] width 15 height 15
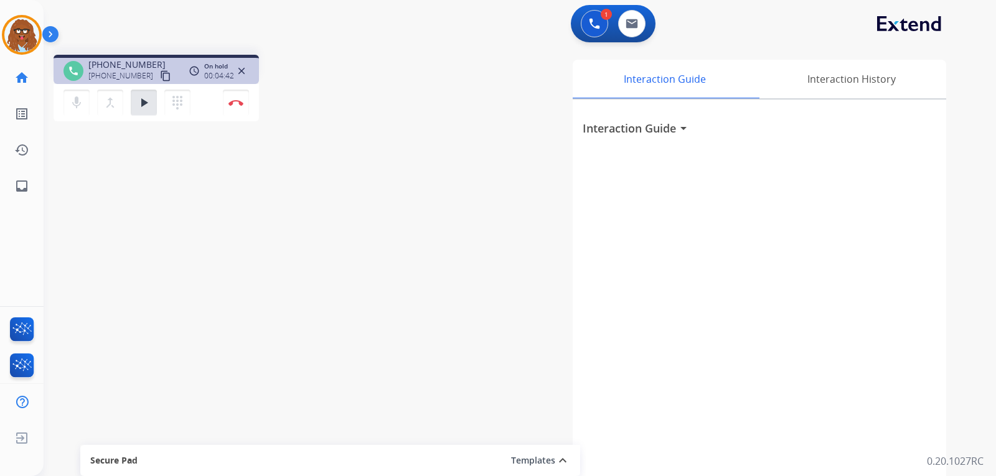
click at [131, 90] on button "play_arrow Hold" at bounding box center [144, 103] width 26 height 26
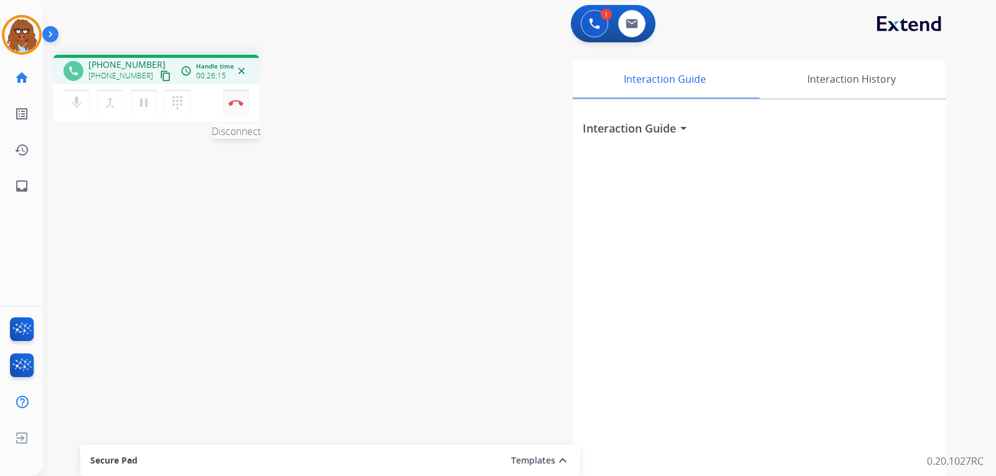
click at [236, 105] on img at bounding box center [236, 103] width 15 height 6
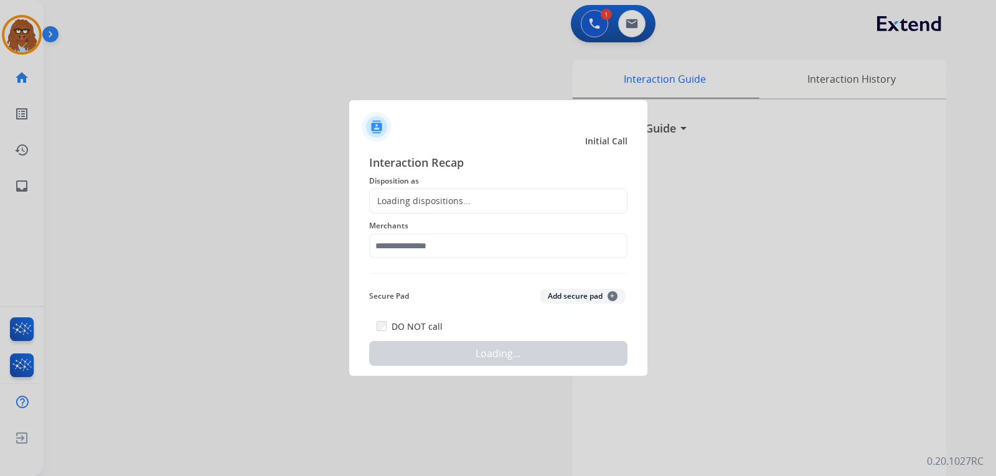
click at [468, 197] on div "Loading dispositions..." at bounding box center [498, 201] width 258 height 25
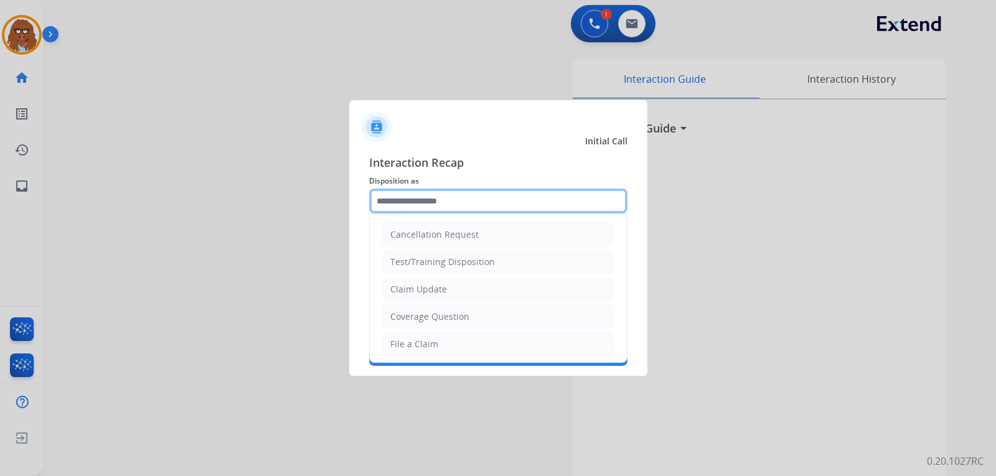
click at [468, 197] on input "text" at bounding box center [498, 201] width 258 height 25
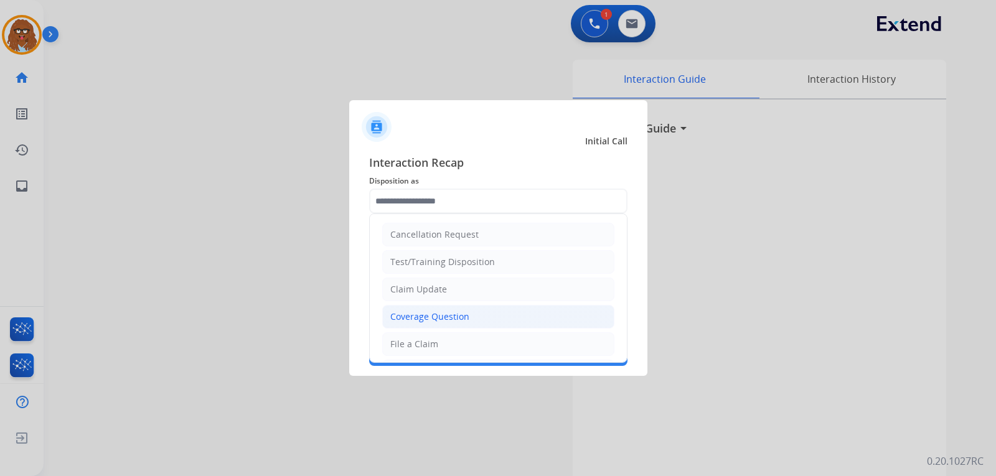
click at [436, 321] on div "Coverage Question" at bounding box center [429, 317] width 79 height 12
type input "**********"
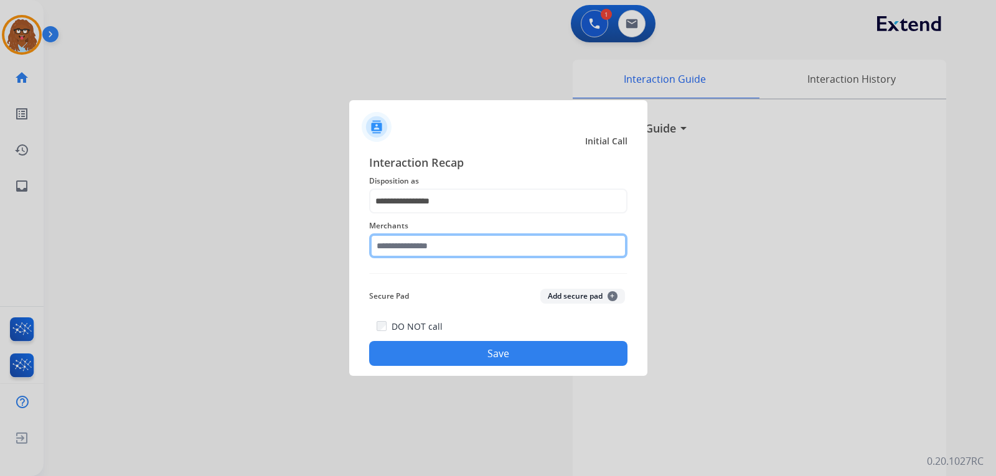
click at [443, 244] on input "text" at bounding box center [498, 246] width 258 height 25
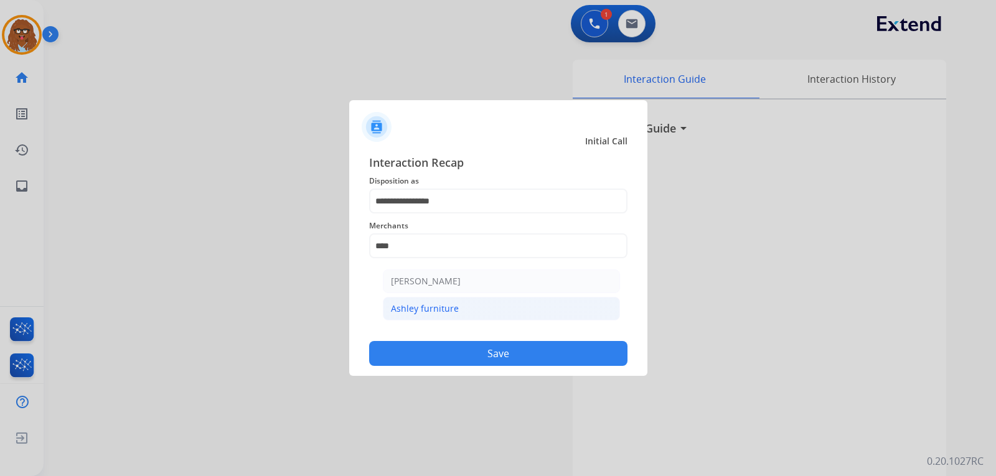
click at [427, 311] on div "Ashley furniture" at bounding box center [425, 309] width 68 height 12
type input "**********"
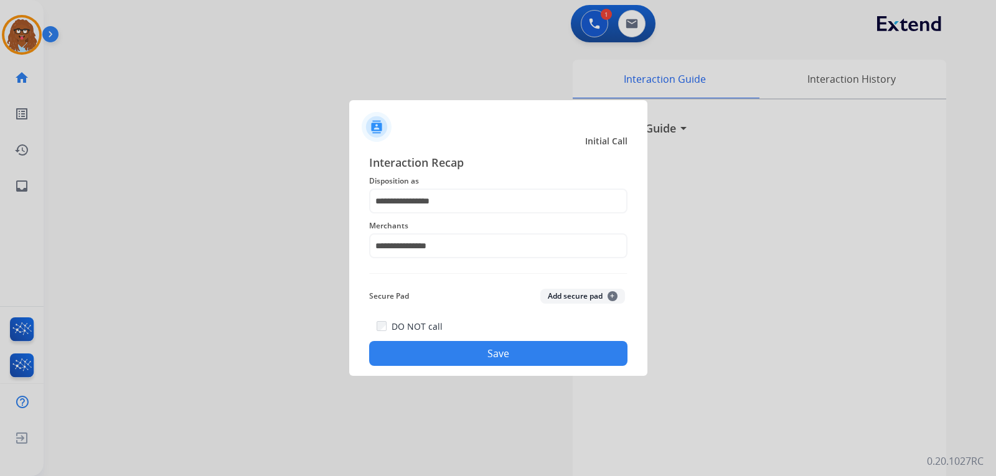
click at [463, 362] on button "Save" at bounding box center [498, 353] width 258 height 25
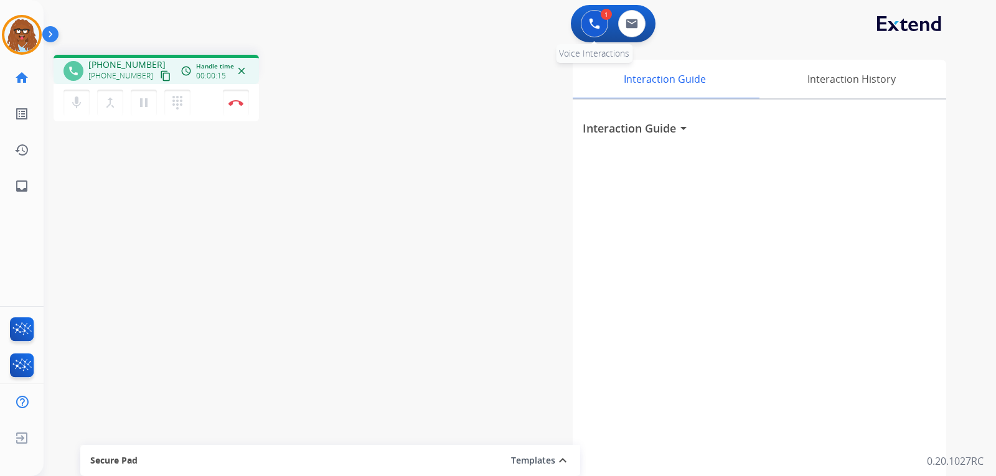
click at [605, 24] on button at bounding box center [594, 23] width 27 height 27
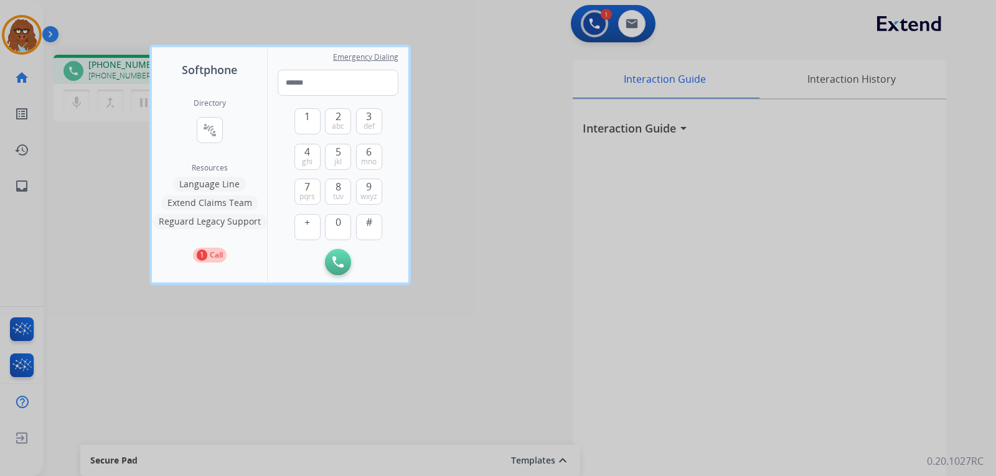
click at [200, 186] on button "Language Line" at bounding box center [209, 184] width 73 height 15
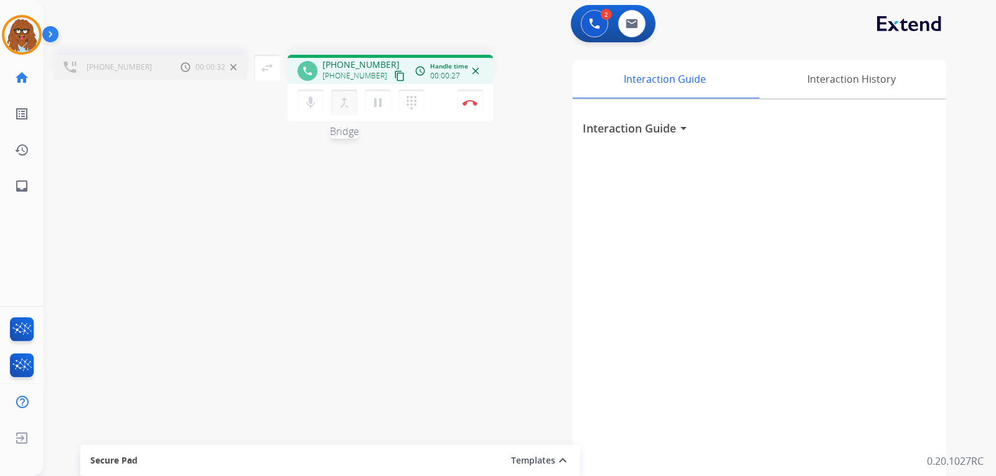
click at [343, 112] on button "merge_type Bridge" at bounding box center [344, 103] width 26 height 26
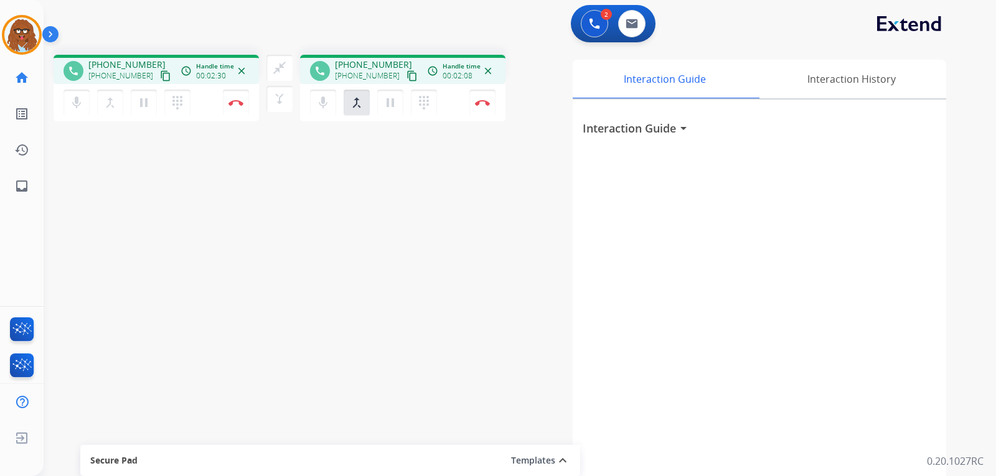
click at [160, 73] on mat-icon "content_copy" at bounding box center [165, 75] width 11 height 11
click at [481, 105] on img at bounding box center [482, 103] width 15 height 6
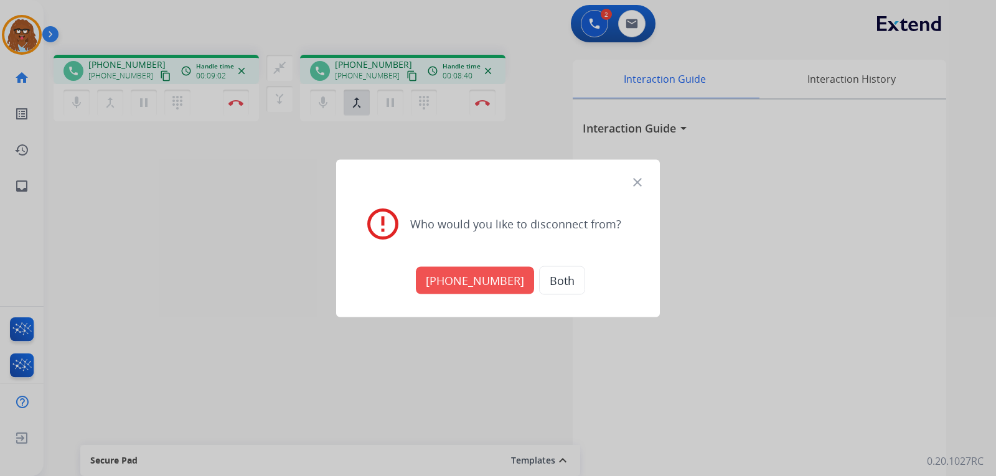
click at [541, 280] on button "Both" at bounding box center [562, 280] width 46 height 29
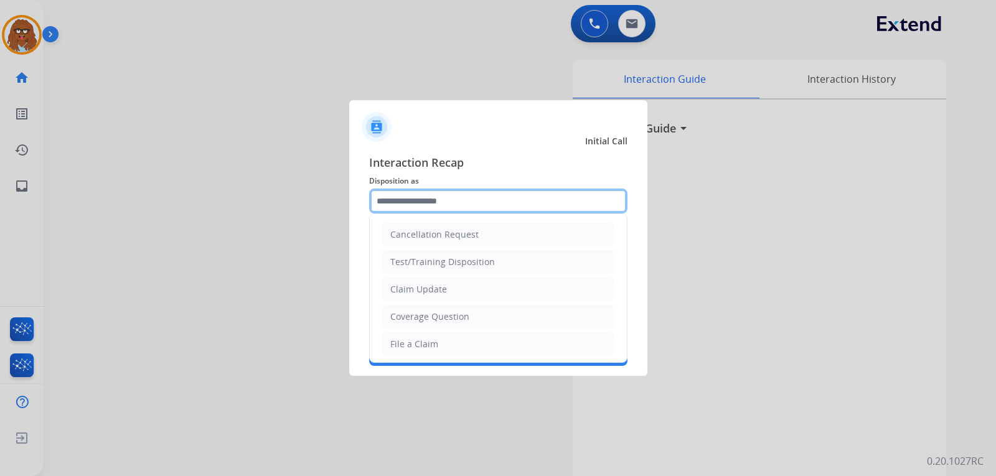
click at [442, 202] on input "text" at bounding box center [498, 201] width 258 height 25
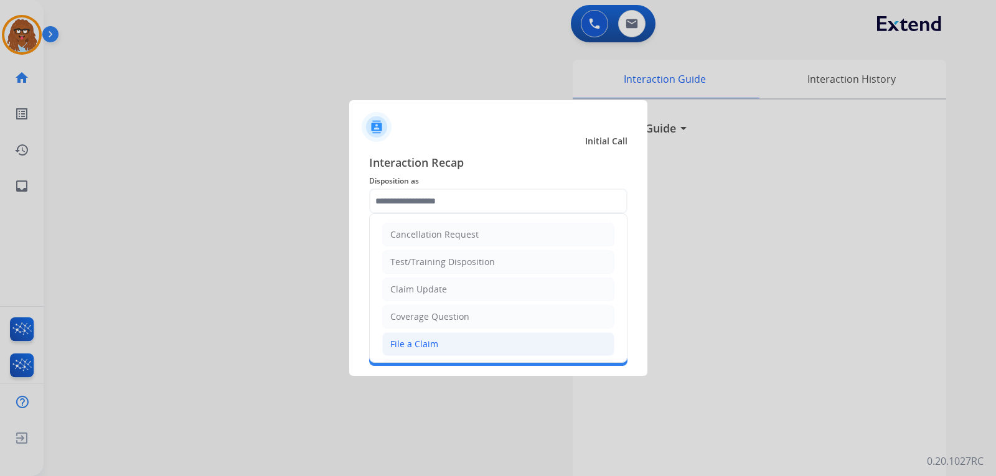
click at [465, 341] on li "File a Claim" at bounding box center [498, 345] width 232 height 24
type input "**********"
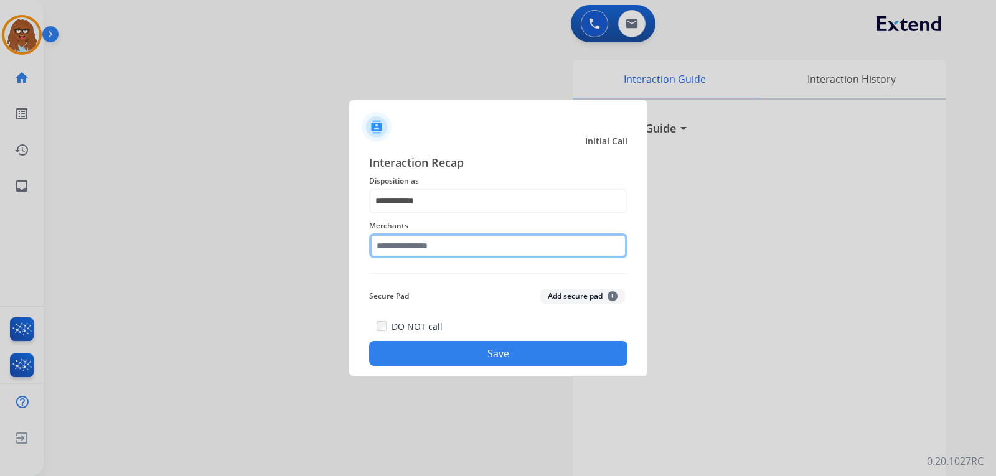
click at [468, 253] on input "text" at bounding box center [498, 246] width 258 height 25
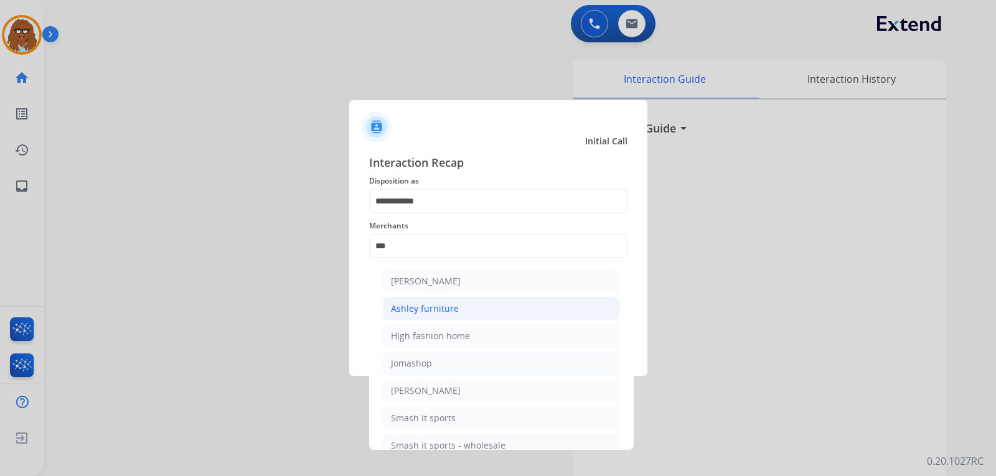
click at [438, 316] on li "Ashley furniture" at bounding box center [501, 309] width 237 height 24
type input "**********"
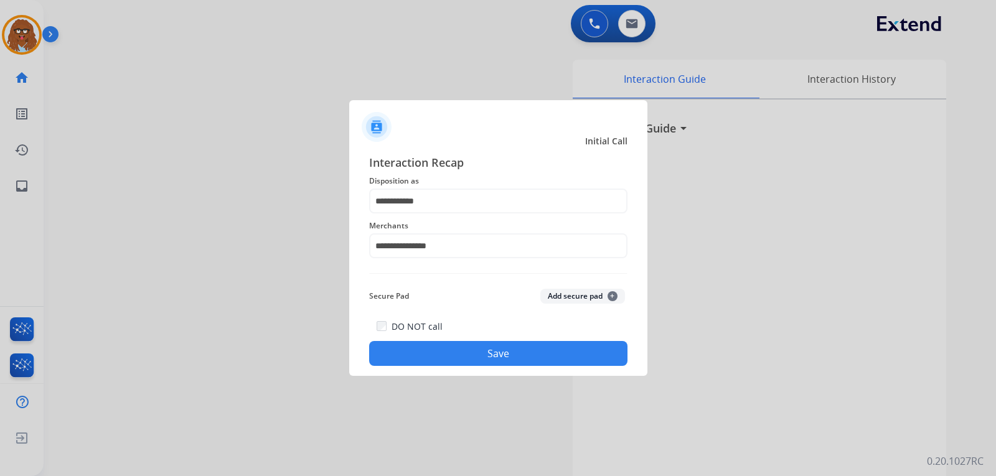
click at [567, 360] on button "Save" at bounding box center [498, 353] width 258 height 25
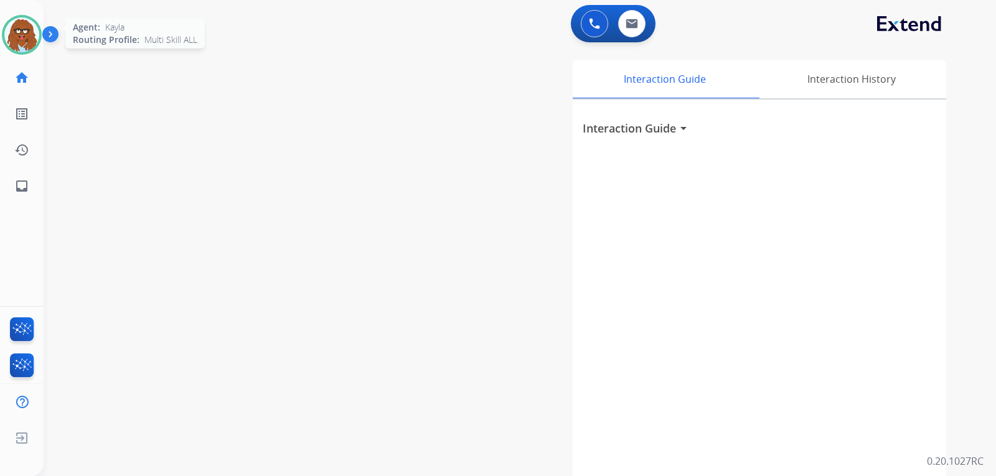
click at [31, 32] on img at bounding box center [21, 34] width 35 height 35
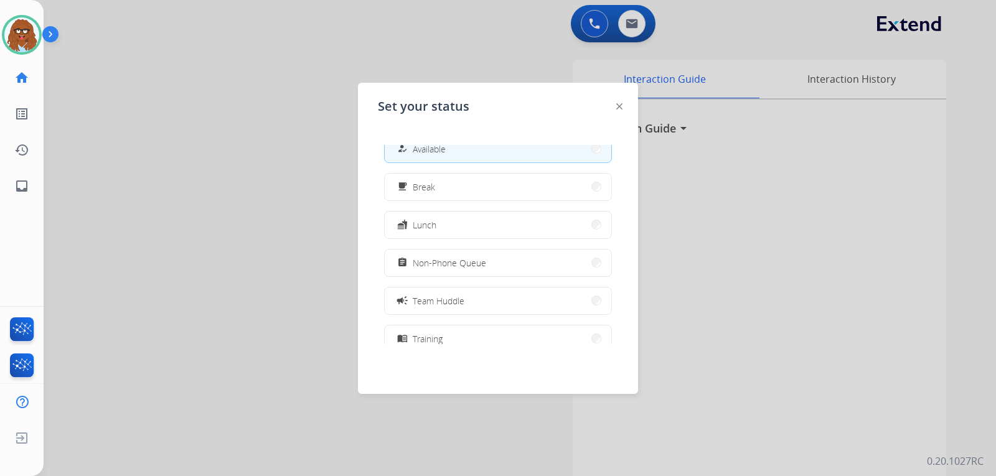
scroll to position [0, 0]
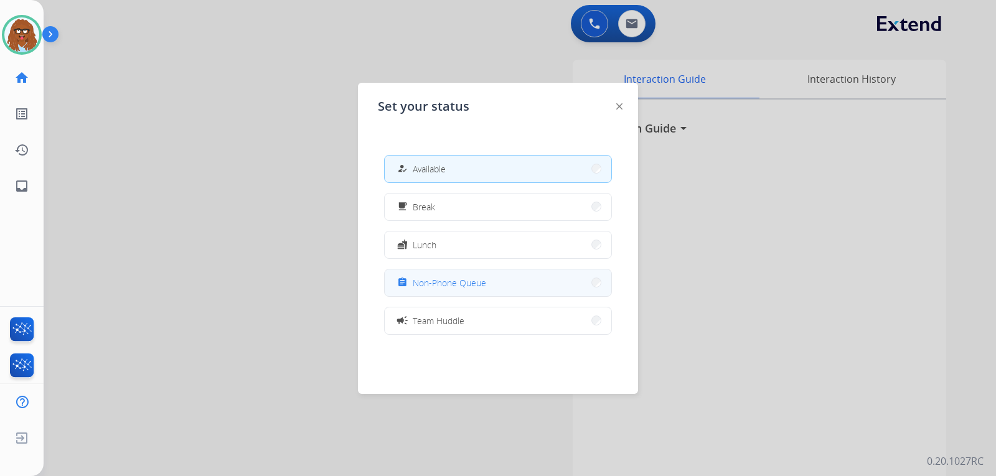
click at [486, 277] on button "assignment Non-Phone Queue" at bounding box center [498, 283] width 227 height 27
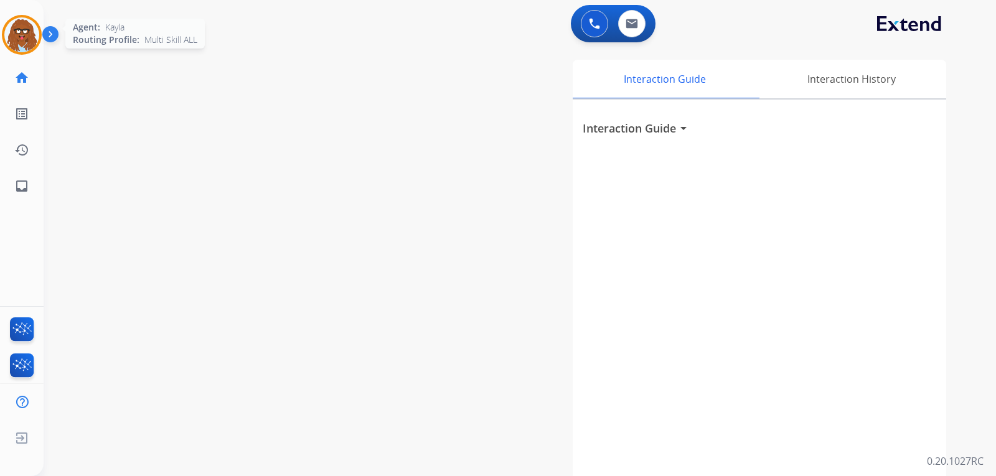
click at [16, 42] on img at bounding box center [21, 34] width 35 height 35
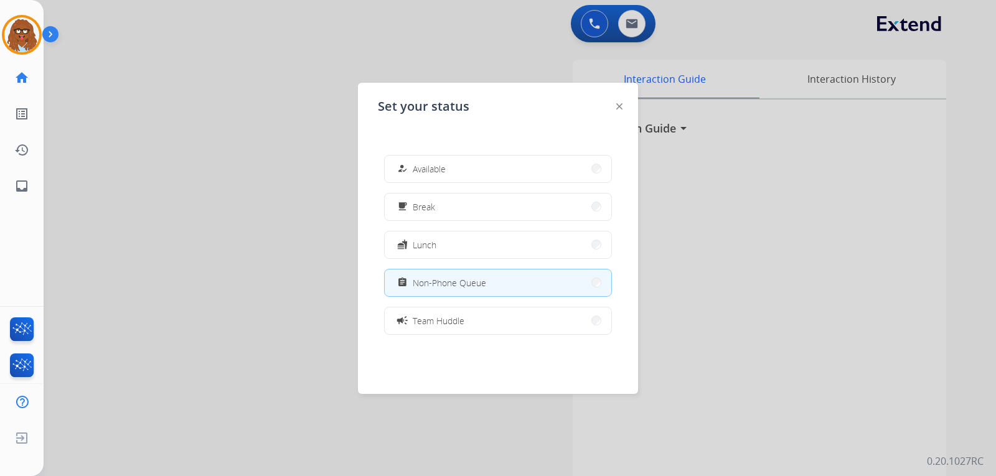
click at [481, 176] on button "how_to_reg Available" at bounding box center [498, 169] width 227 height 27
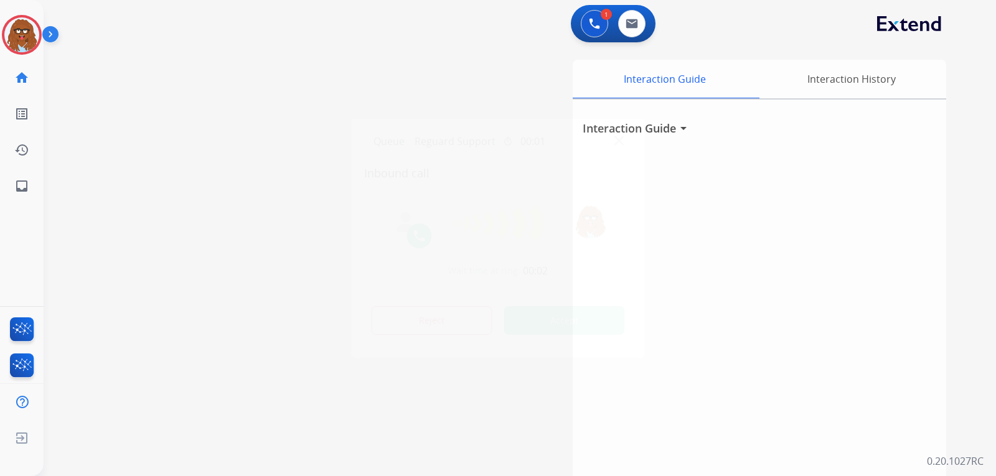
click at [620, 144] on img at bounding box center [619, 140] width 9 height 9
click at [16, 188] on mat-icon "inbox" at bounding box center [21, 186] width 15 height 15
select select "**********"
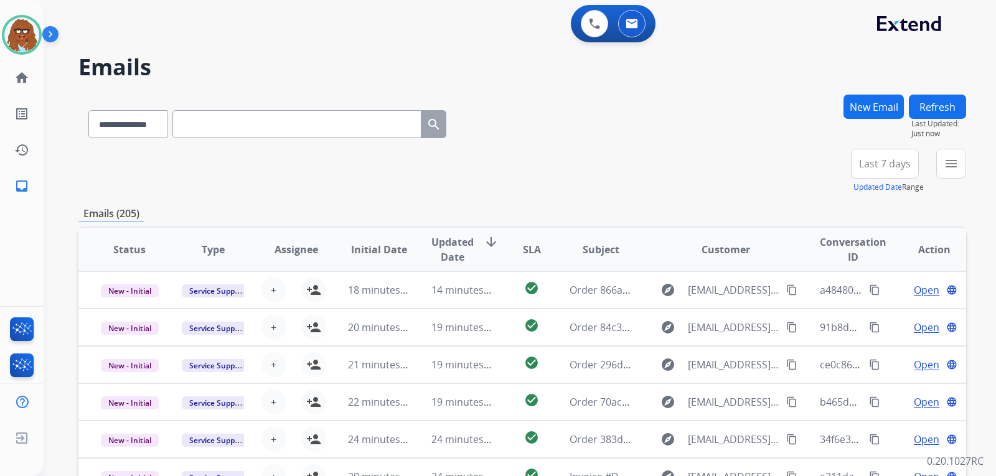
click at [967, 162] on div "**********" at bounding box center [520, 238] width 953 height 476
click at [958, 165] on mat-icon "menu" at bounding box center [951, 163] width 15 height 15
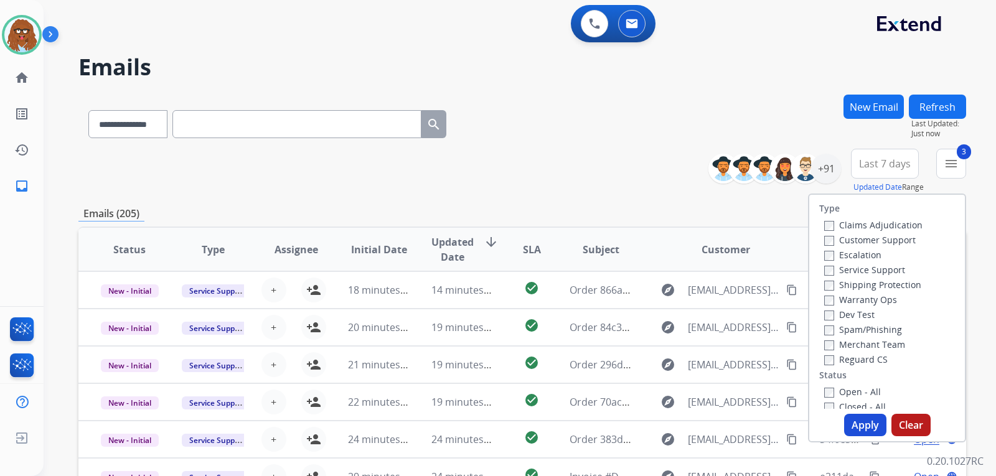
click at [826, 391] on label "Open - All" at bounding box center [853, 392] width 57 height 12
click at [845, 417] on button "Apply" at bounding box center [866, 425] width 42 height 22
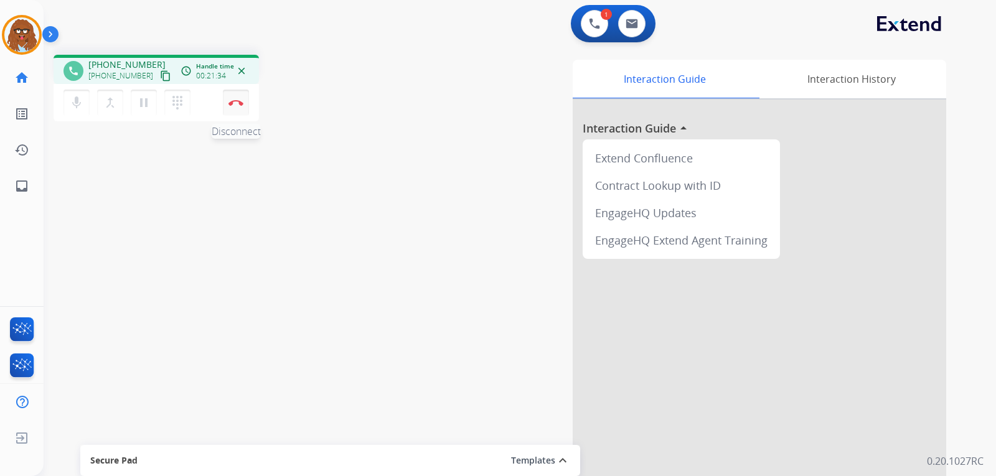
click at [241, 107] on button "Disconnect" at bounding box center [236, 103] width 26 height 26
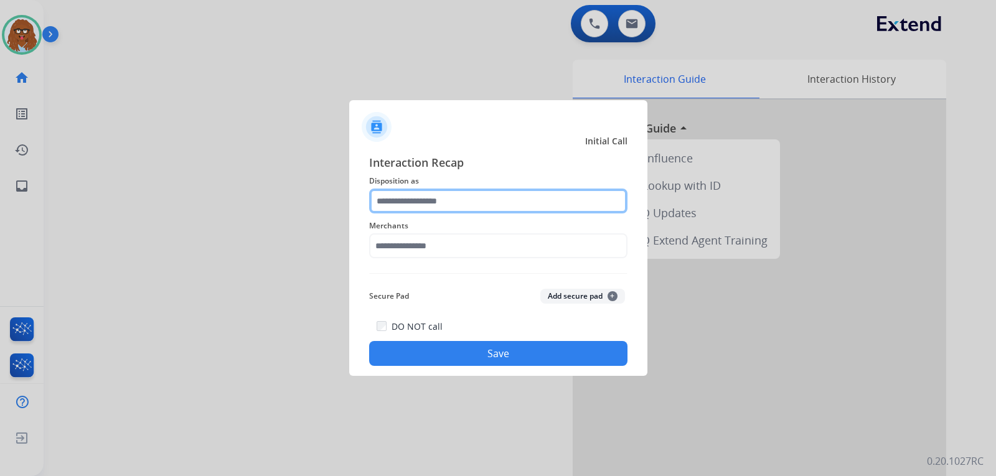
click at [411, 197] on input "text" at bounding box center [498, 201] width 258 height 25
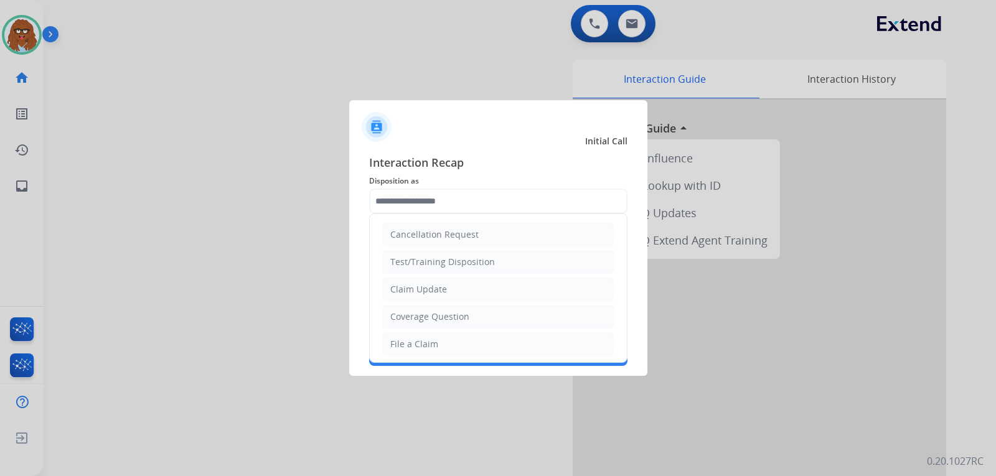
drag, startPoint x: 424, startPoint y: 336, endPoint x: 423, endPoint y: 301, distance: 34.9
click at [422, 334] on li "File a Claim" at bounding box center [498, 345] width 232 height 24
type input "**********"
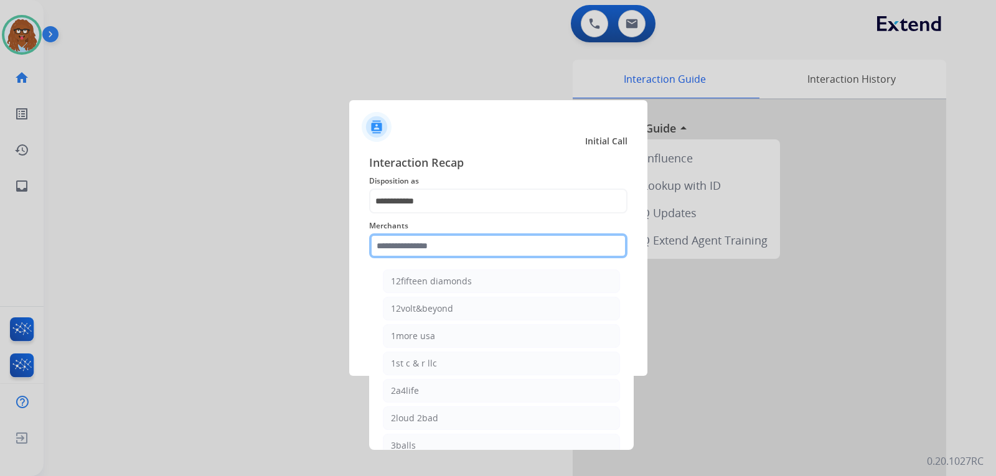
click at [420, 250] on input "text" at bounding box center [498, 246] width 258 height 25
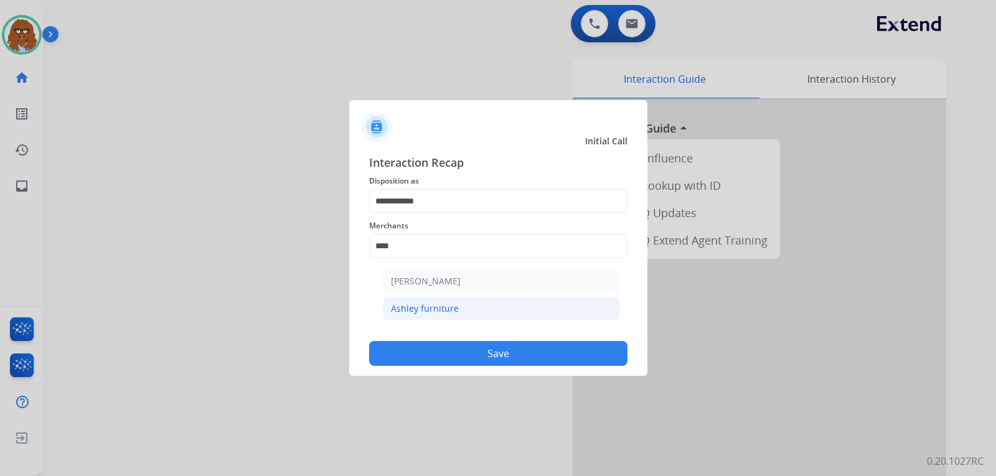
click at [437, 302] on li "Ashley furniture" at bounding box center [501, 309] width 237 height 24
type input "**********"
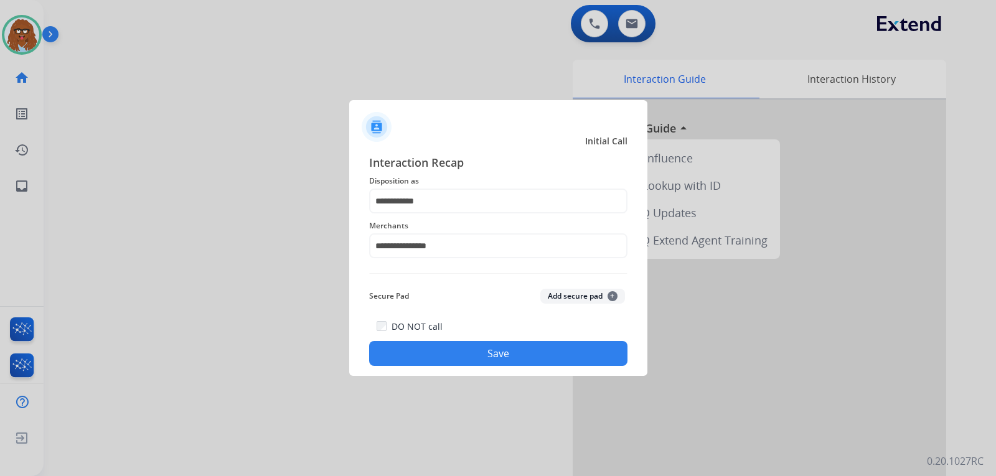
click at [449, 351] on button "Save" at bounding box center [498, 353] width 258 height 25
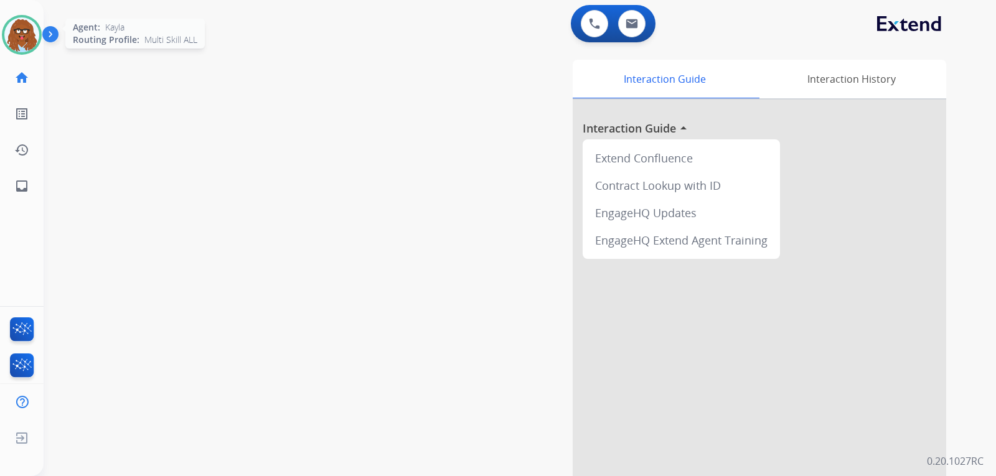
click at [27, 44] on img at bounding box center [21, 34] width 35 height 35
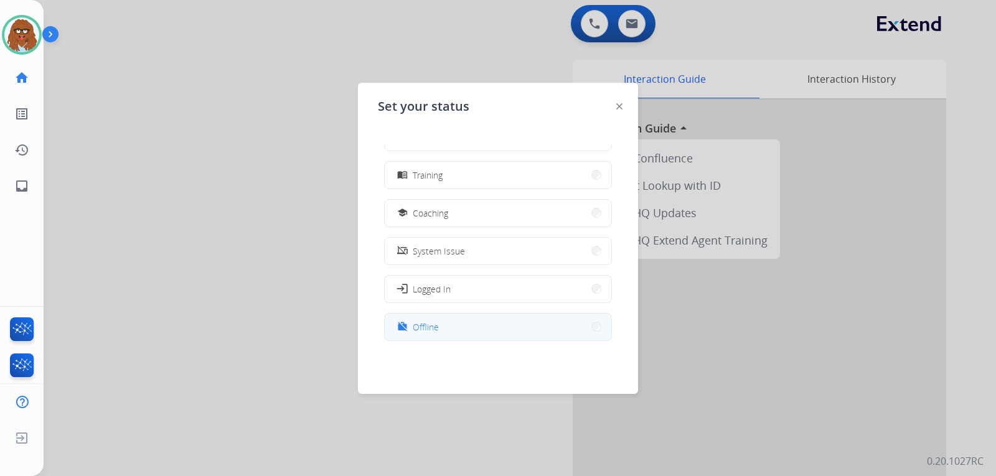
scroll to position [197, 0]
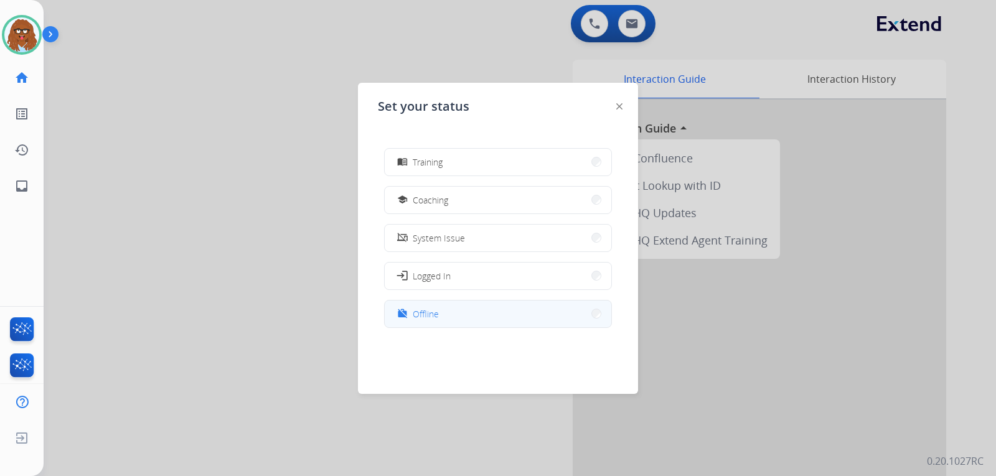
click at [456, 318] on button "work_off Offline" at bounding box center [498, 314] width 227 height 27
